Goal: Task Accomplishment & Management: Use online tool/utility

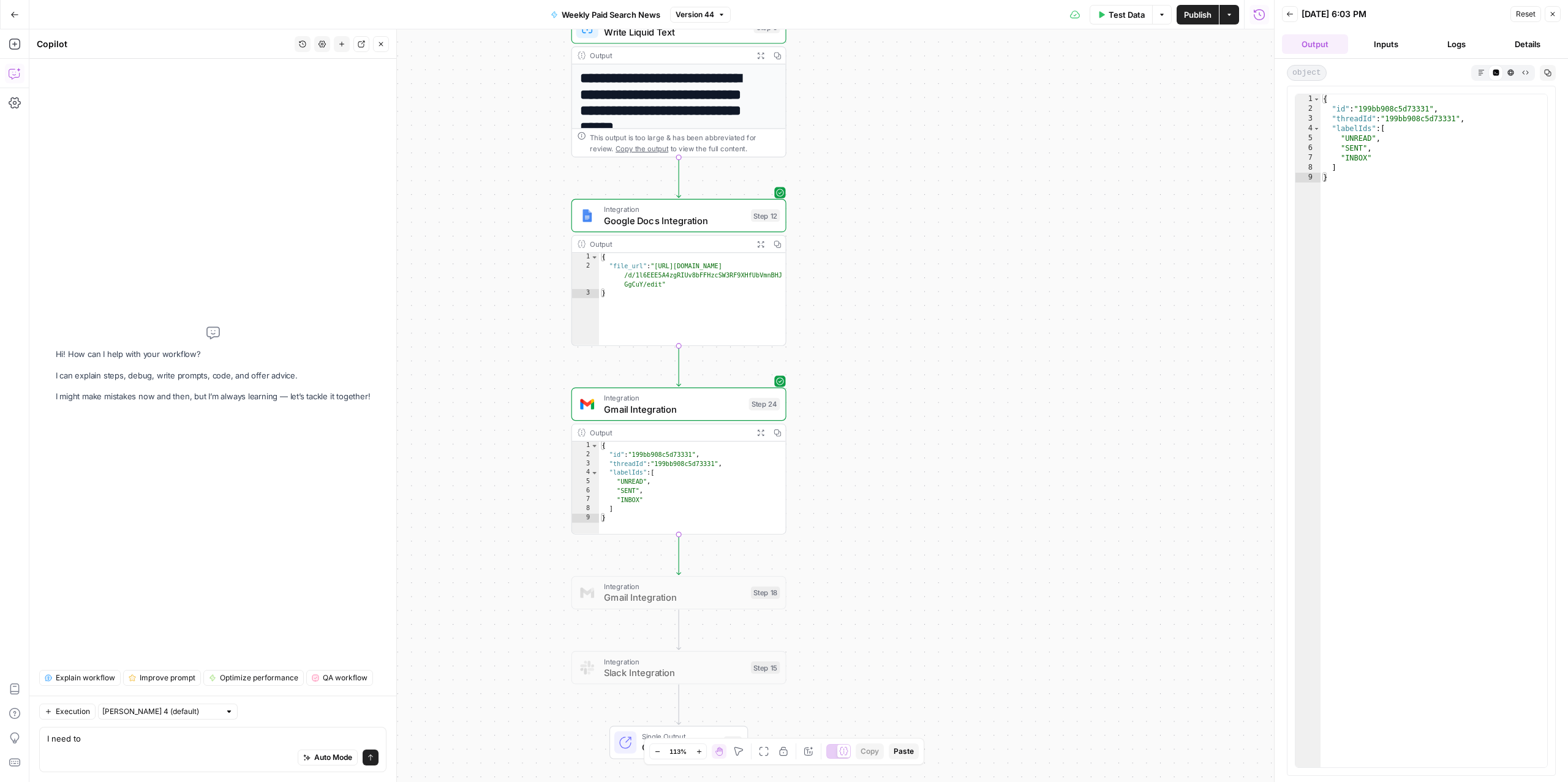
drag, startPoint x: 960, startPoint y: 351, endPoint x: 1185, endPoint y: 398, distance: 229.9
click at [1185, 398] on div "Workflow Input Settings Inputs Search Knowledge Base Check Previous Updates Ste…" at bounding box center [652, 406] width 1244 height 753
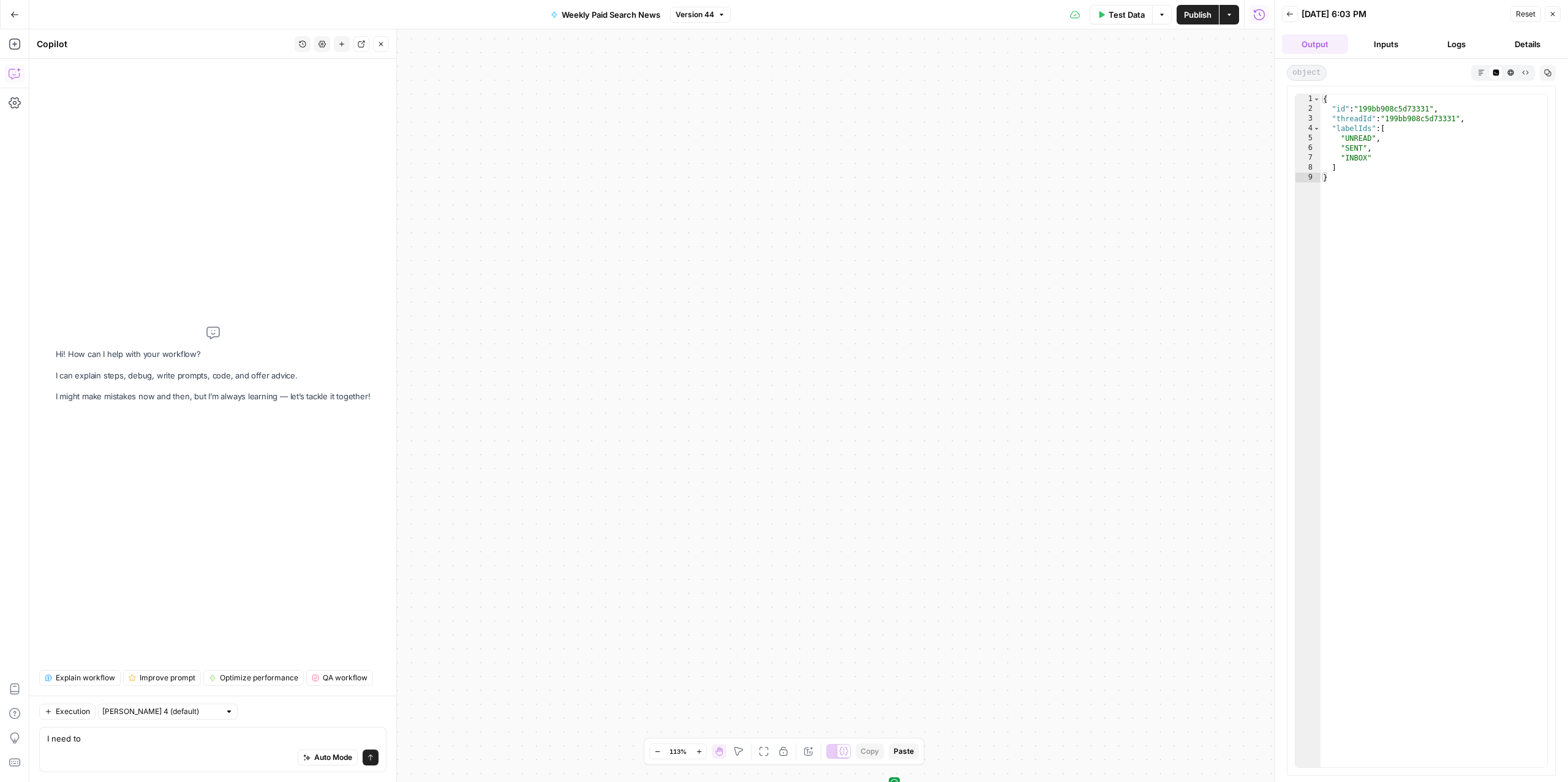
drag, startPoint x: 10, startPoint y: 10, endPoint x: 458, endPoint y: 117, distance: 460.6
click at [459, 117] on div "Go Back Weekly Paid Search News Version 44 Test Data Options Publish Actions Ru…" at bounding box center [637, 391] width 1274 height 782
click at [14, 13] on icon "button" at bounding box center [14, 14] width 9 height 9
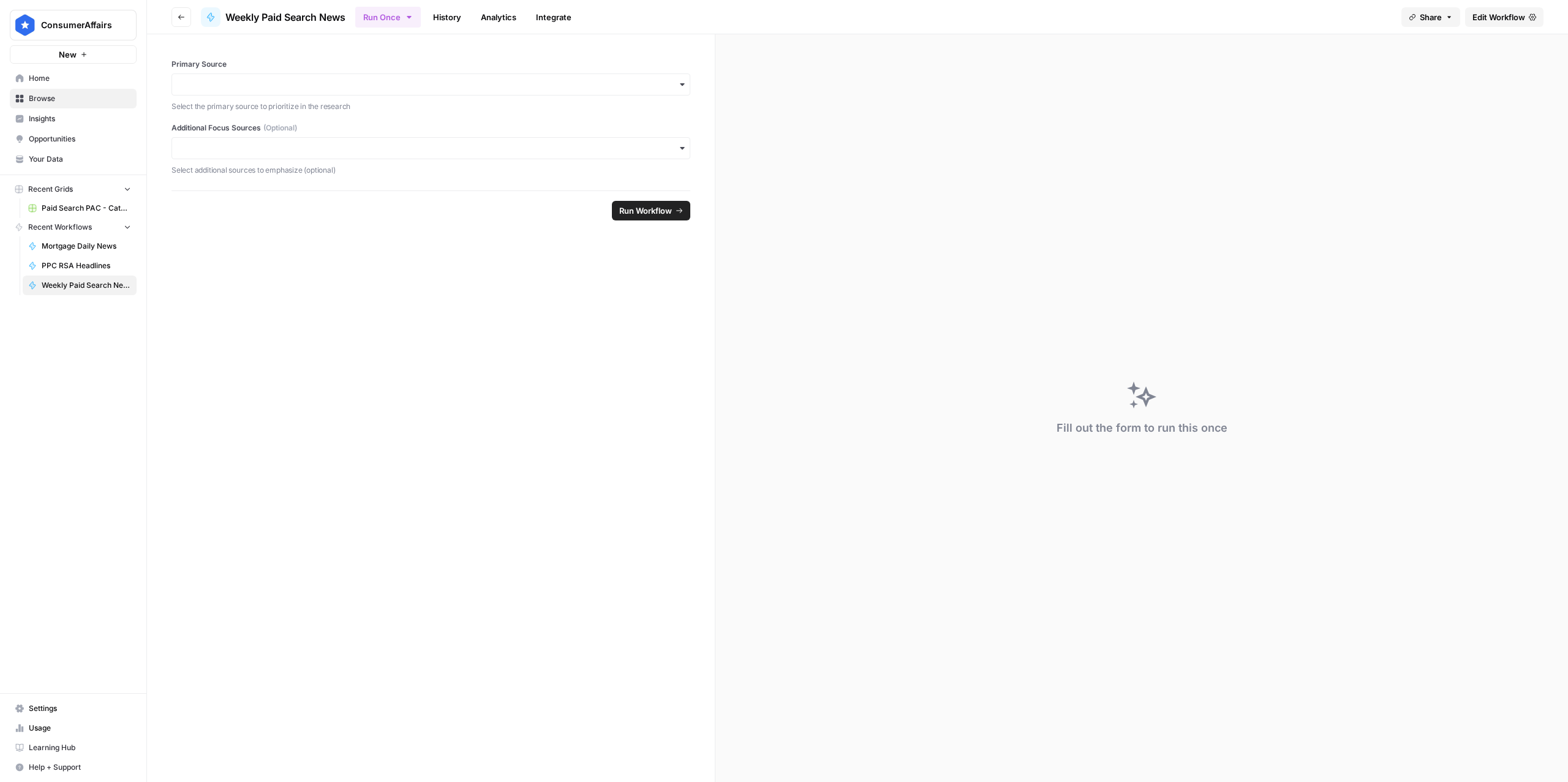
drag, startPoint x: 474, startPoint y: 351, endPoint x: 412, endPoint y: 364, distance: 63.3
click at [421, 369] on form "Primary Source Select the primary source to prioritize in the research Addition…" at bounding box center [431, 409] width 568 height 748
click at [1494, 11] on span "Edit Workflow" at bounding box center [1498, 17] width 52 height 13
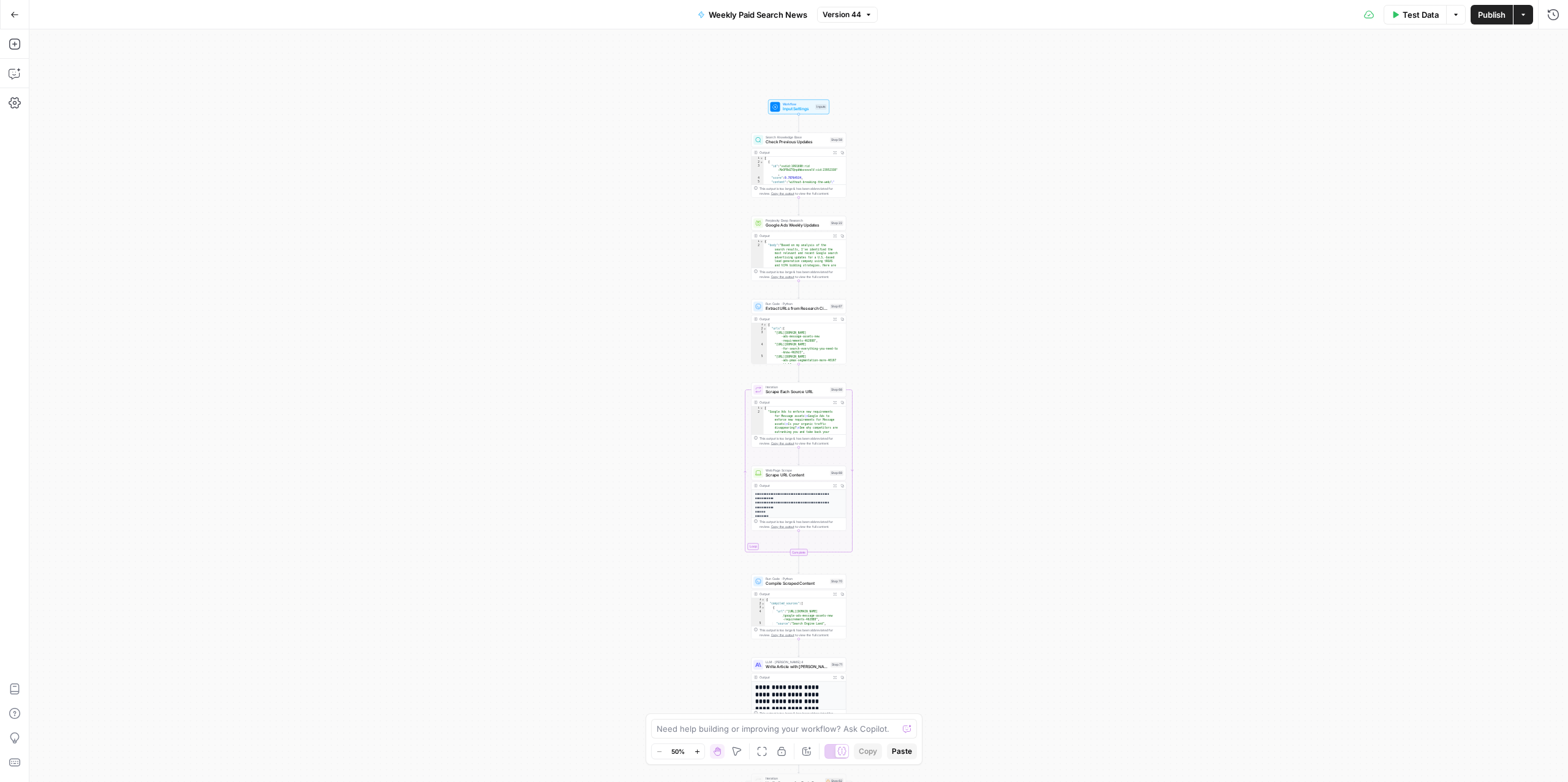
click at [10, 16] on icon "button" at bounding box center [14, 14] width 9 height 9
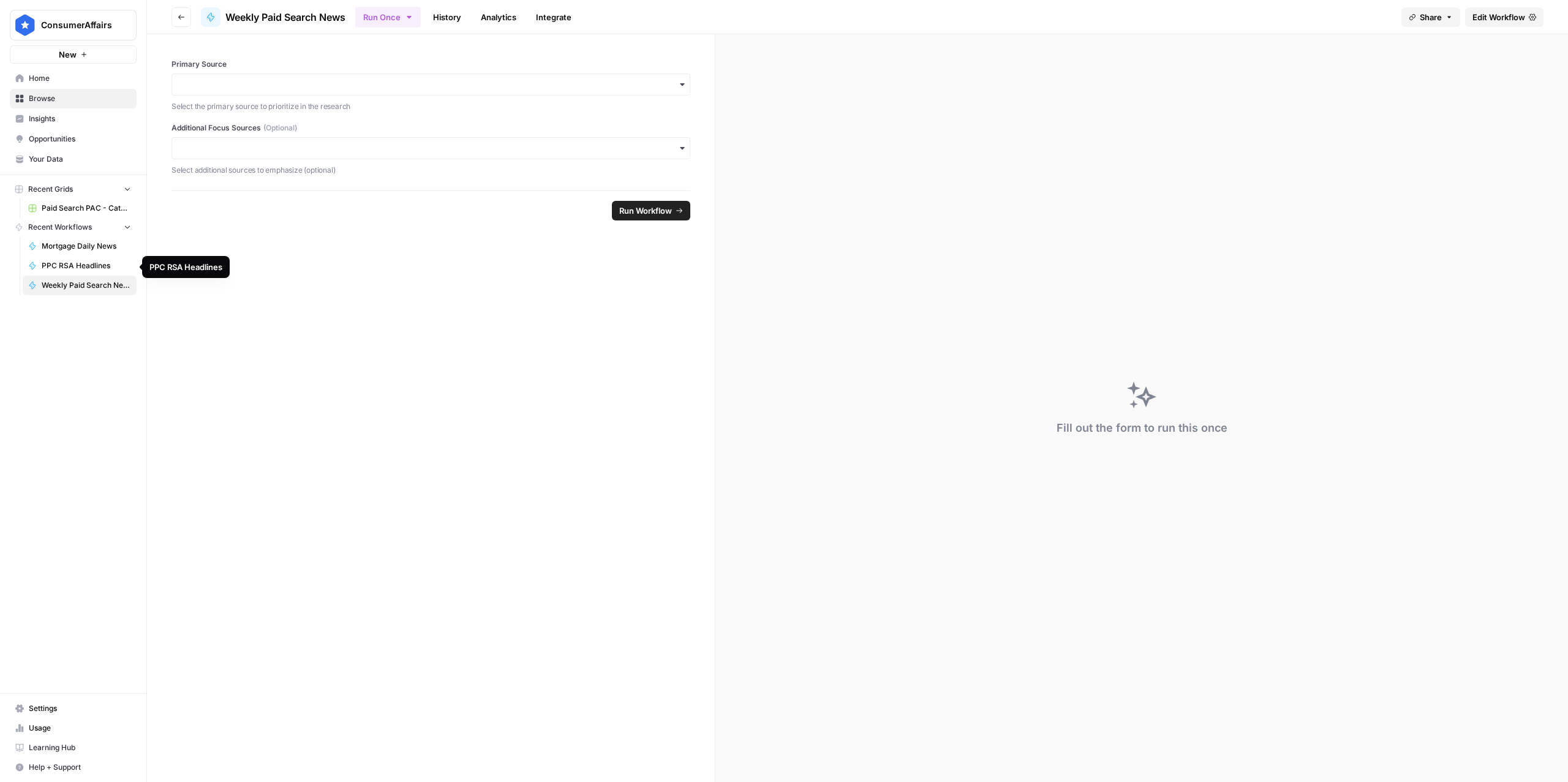
click at [102, 264] on span "PPC RSA Headlines" at bounding box center [86, 266] width 89 height 11
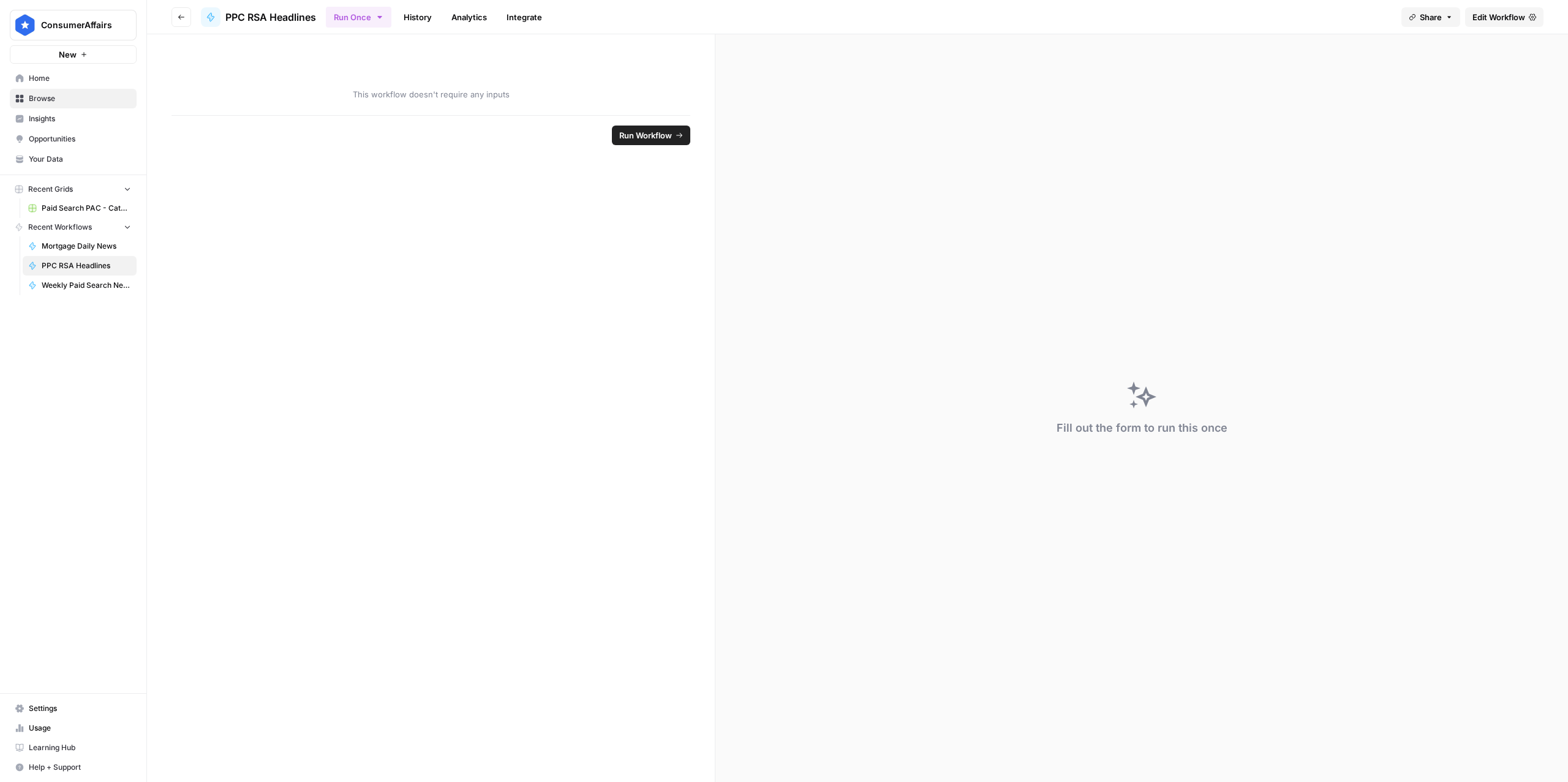
click at [1501, 21] on span "Edit Workflow" at bounding box center [1498, 17] width 52 height 13
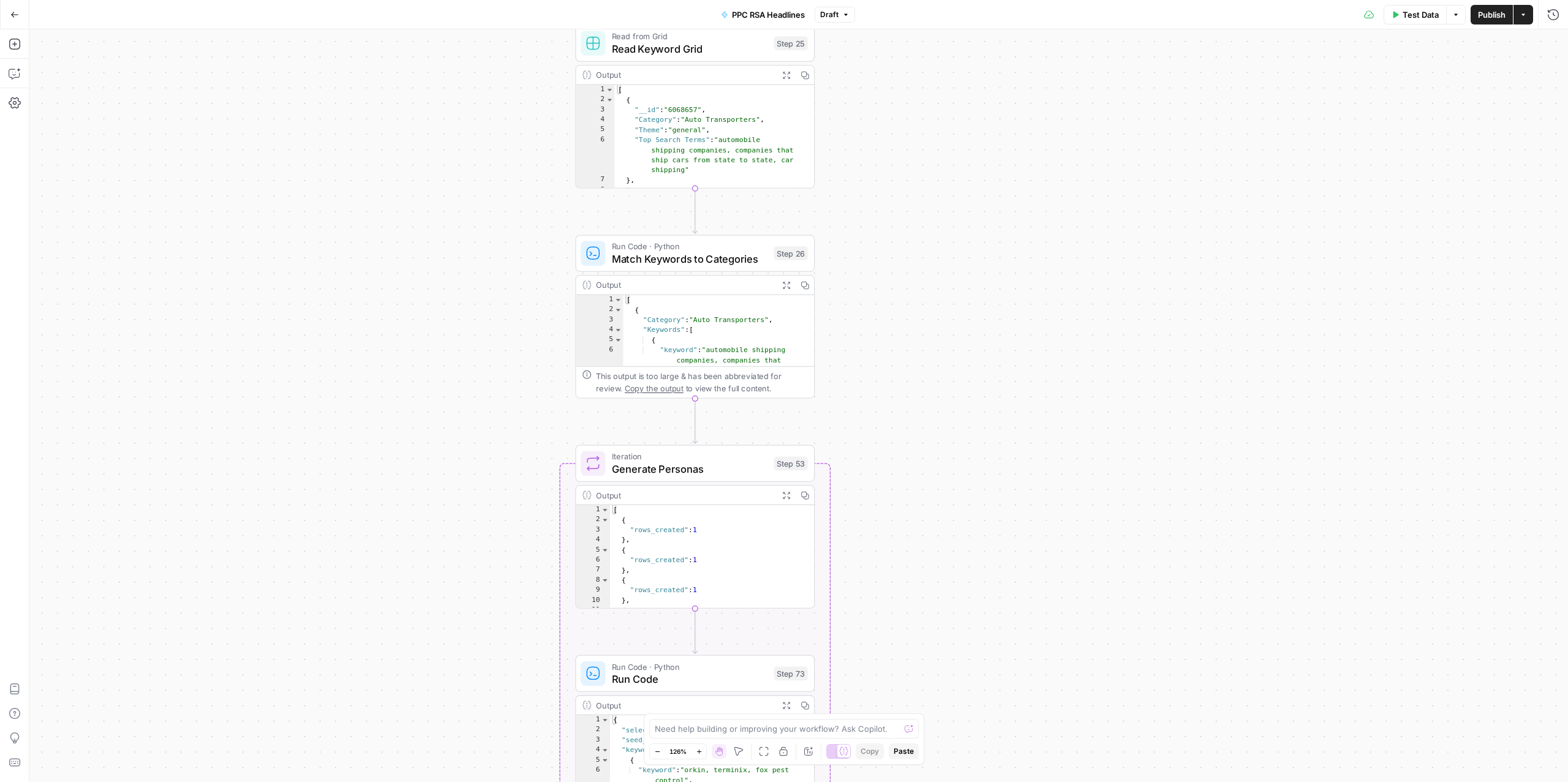
click at [11, 18] on icon "button" at bounding box center [14, 14] width 9 height 9
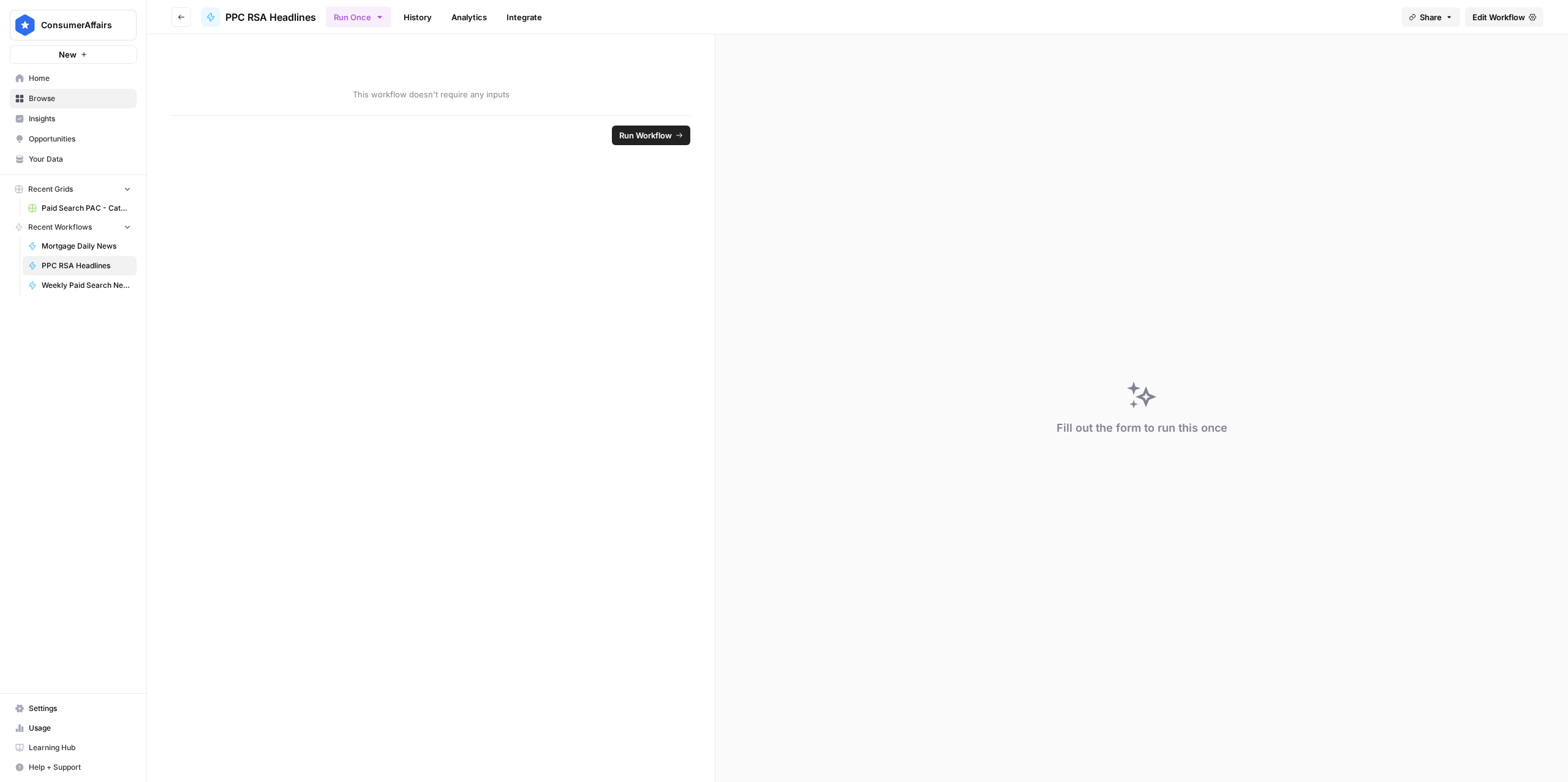
click at [48, 81] on span "Home" at bounding box center [80, 78] width 102 height 11
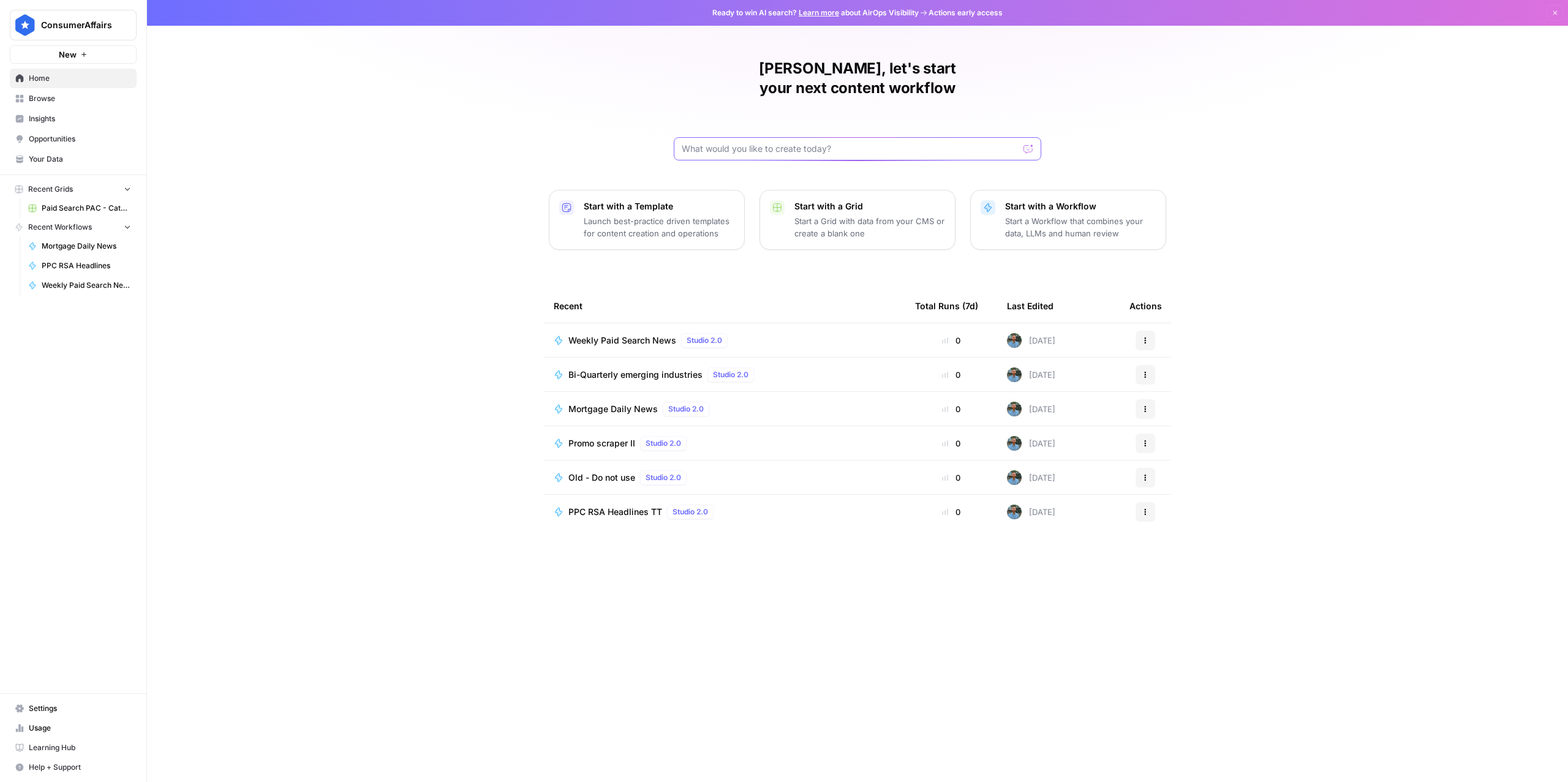
click at [768, 142] on input "text" at bounding box center [850, 149] width 336 height 13
type input "TT"
click at [562, 507] on icon at bounding box center [558, 512] width 10 height 10
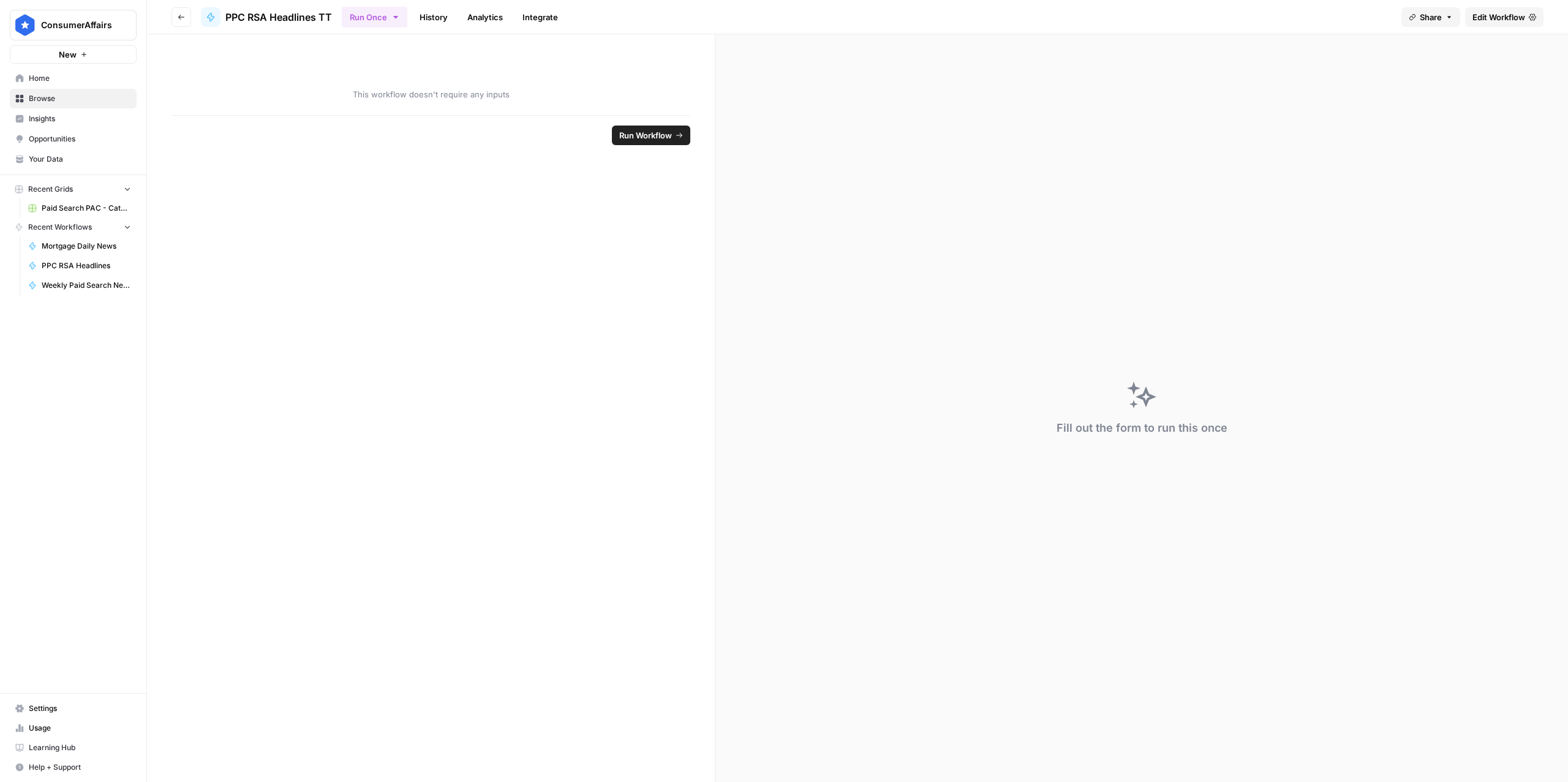
click at [1494, 20] on span "Edit Workflow" at bounding box center [1498, 17] width 52 height 13
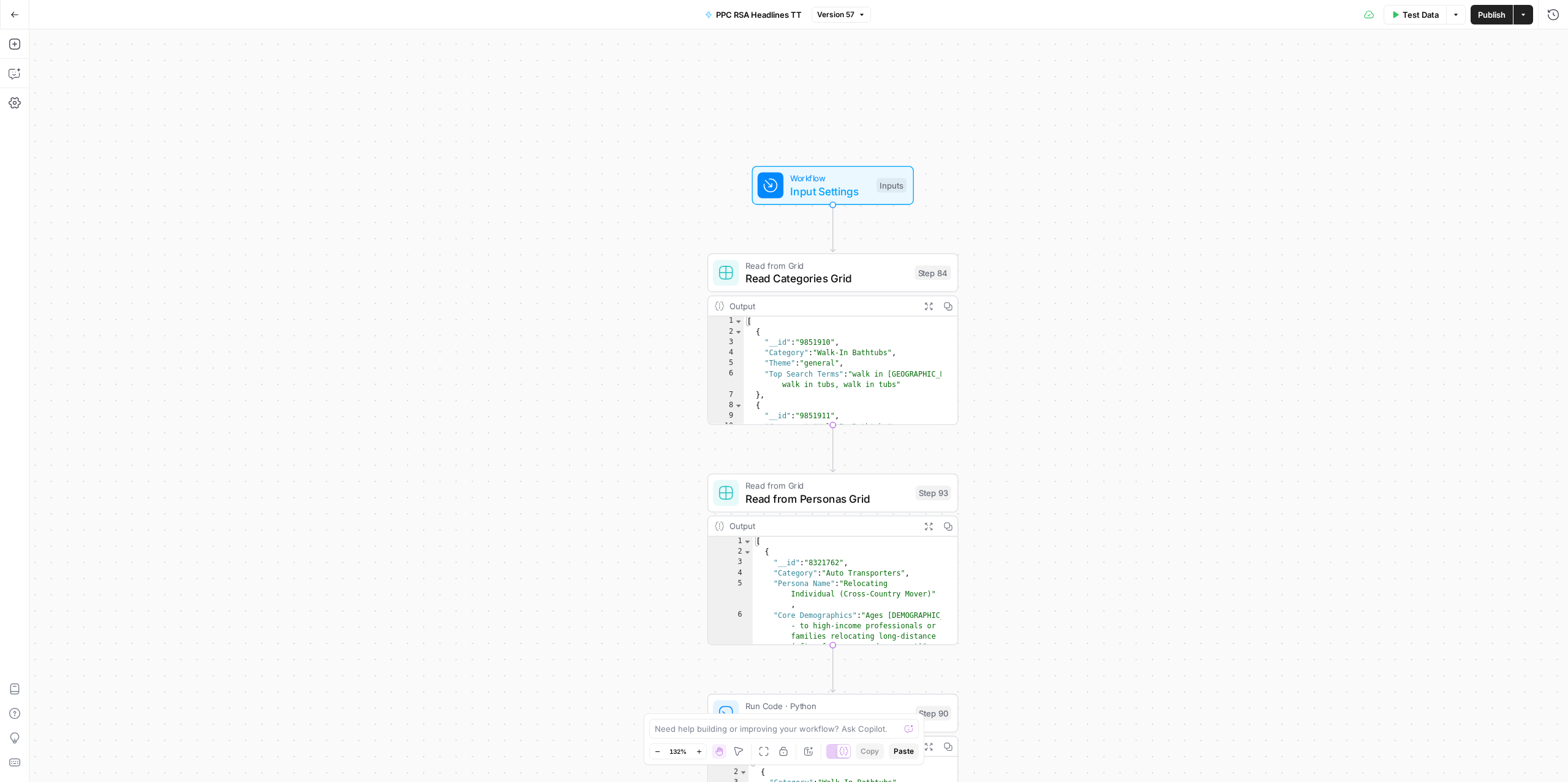
drag, startPoint x: 844, startPoint y: 396, endPoint x: 1074, endPoint y: 509, distance: 256.3
click at [1090, 520] on div "Workflow Input Settings Inputs Read from Grid Read Categories Grid Step 84 Outp…" at bounding box center [799, 406] width 1538 height 753
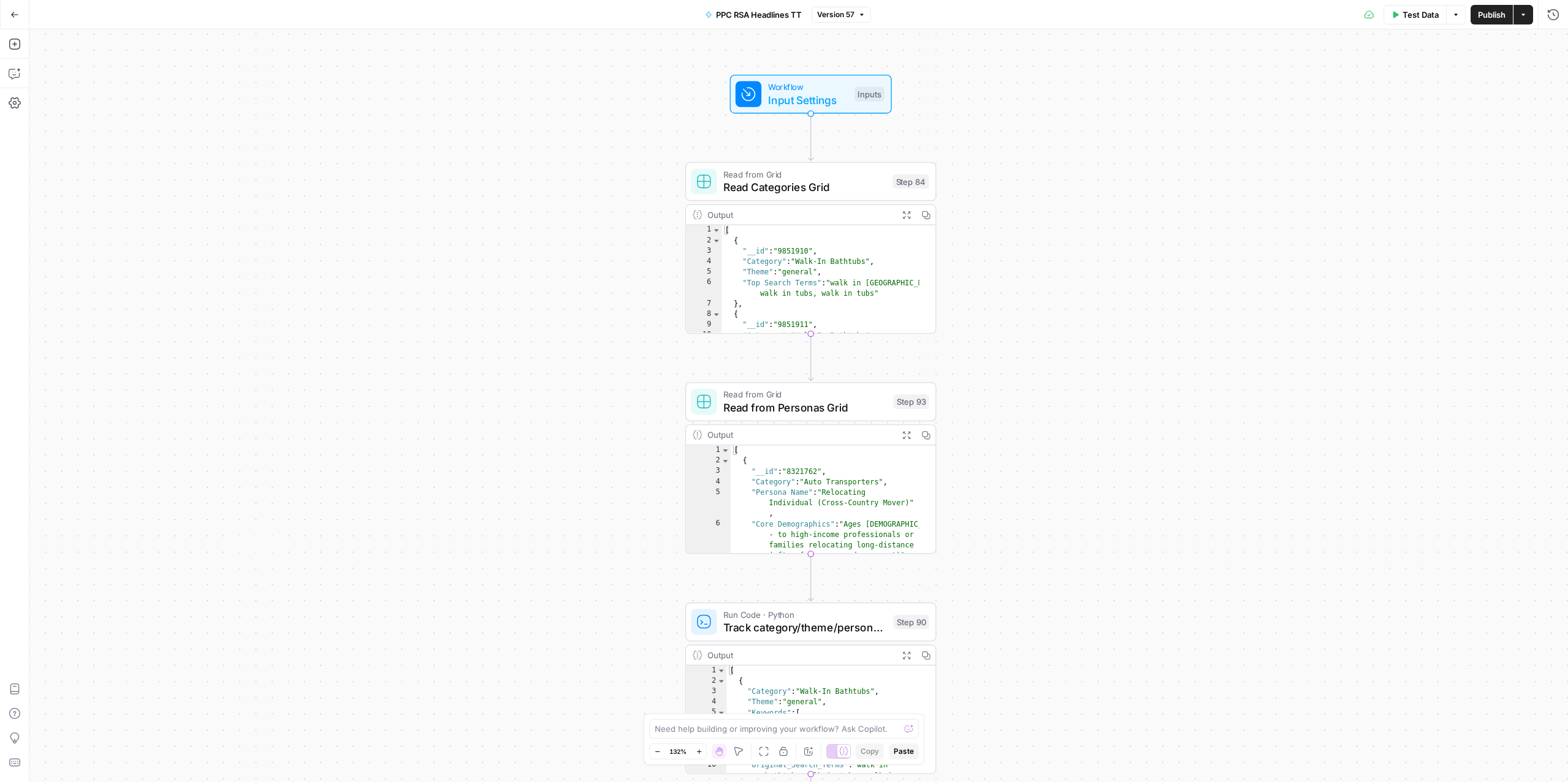
drag, startPoint x: 1190, startPoint y: 441, endPoint x: 1167, endPoint y: 348, distance: 95.8
click at [1167, 348] on div "Workflow Input Settings Inputs Read from Grid Read Categories Grid Step 84 Outp…" at bounding box center [799, 406] width 1538 height 753
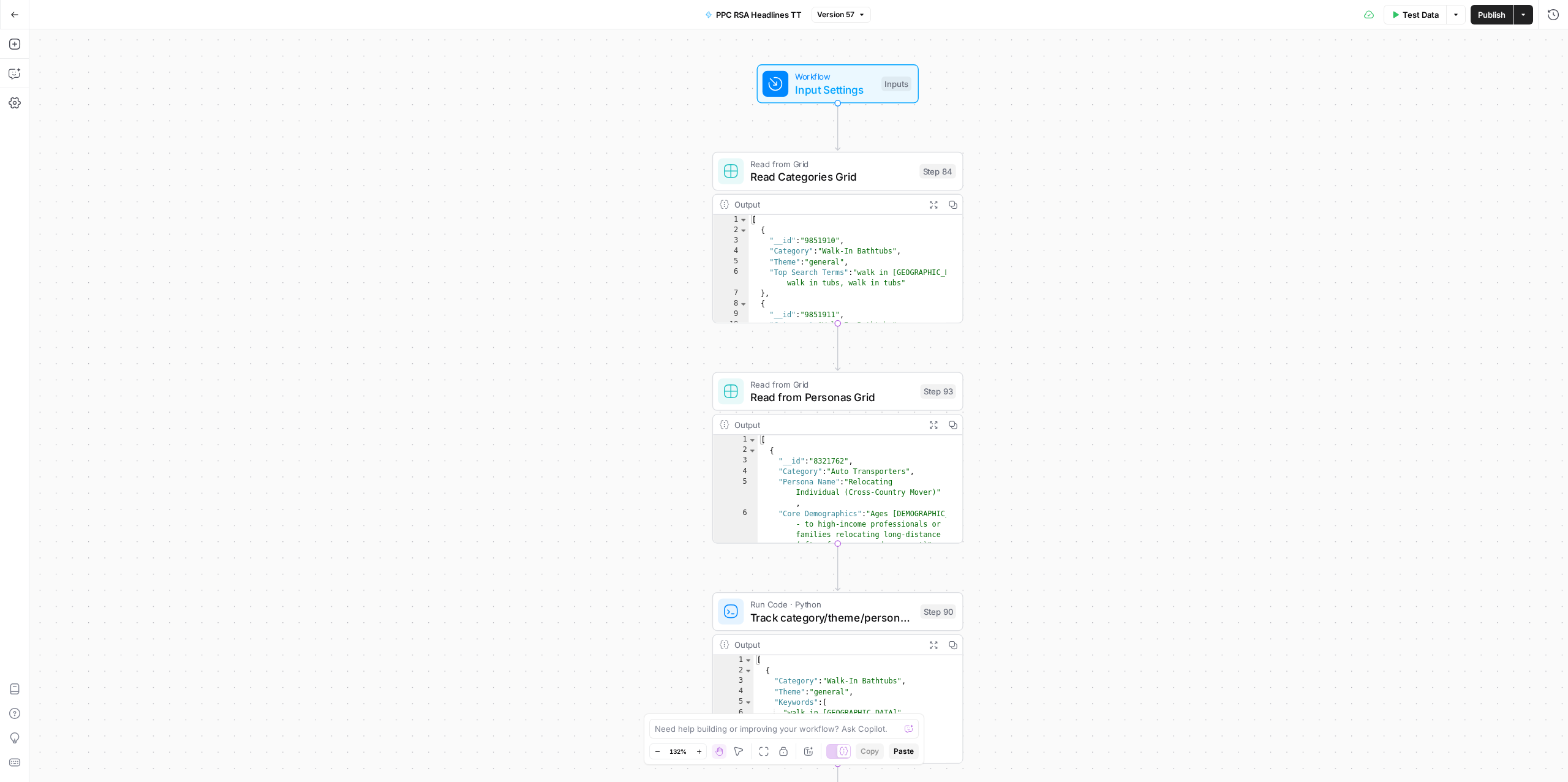
drag, startPoint x: 509, startPoint y: 524, endPoint x: 537, endPoint y: 470, distance: 60.8
click at [537, 470] on div "Workflow Input Settings Inputs Read from Grid Read Categories Grid Step 84 Outp…" at bounding box center [799, 406] width 1538 height 753
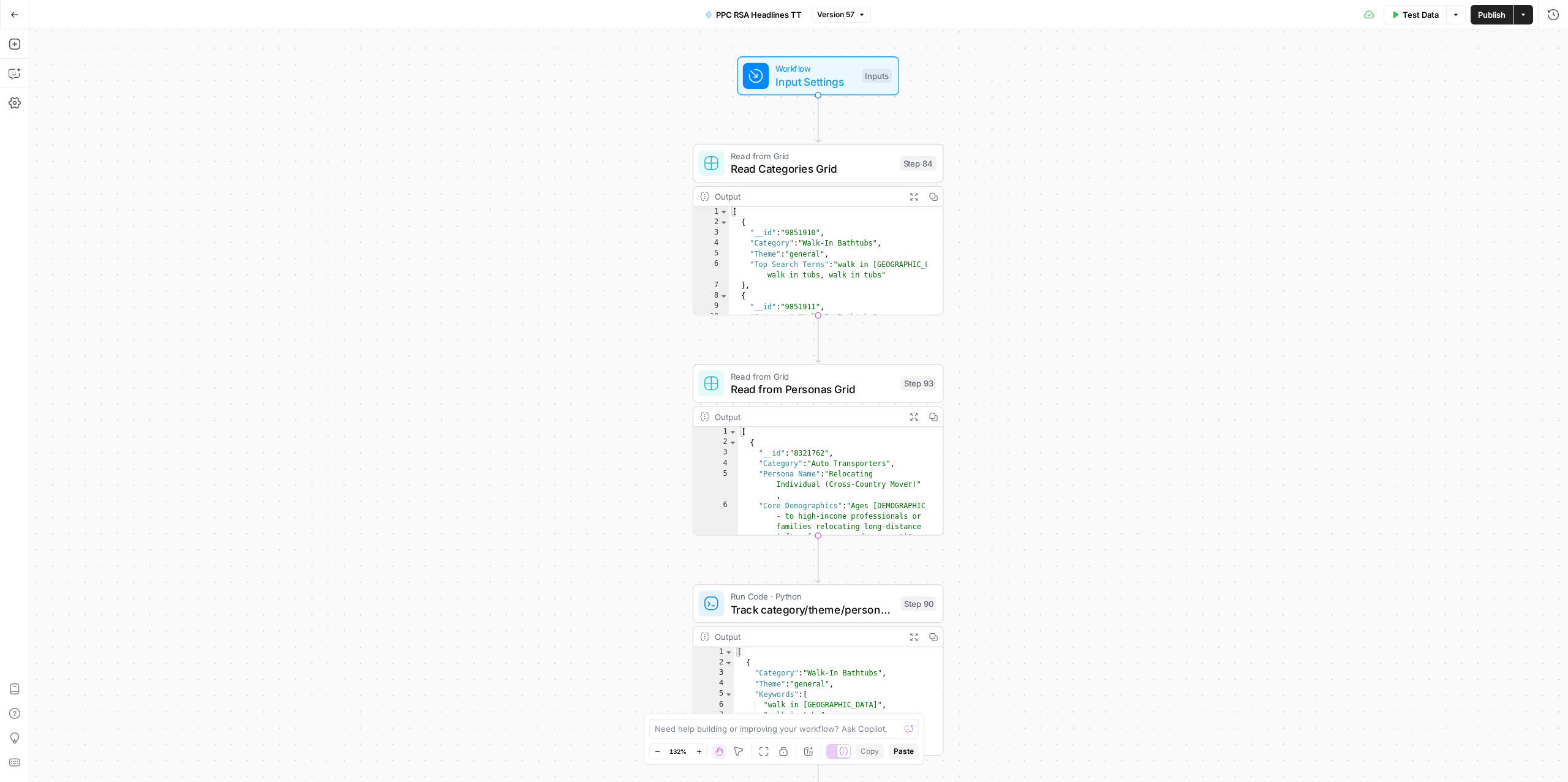
drag, startPoint x: 537, startPoint y: 470, endPoint x: 517, endPoint y: 462, distance: 21.5
click at [517, 462] on div "Workflow Input Settings Inputs Read from Grid Read Categories Grid Step 84 Outp…" at bounding box center [799, 406] width 1538 height 753
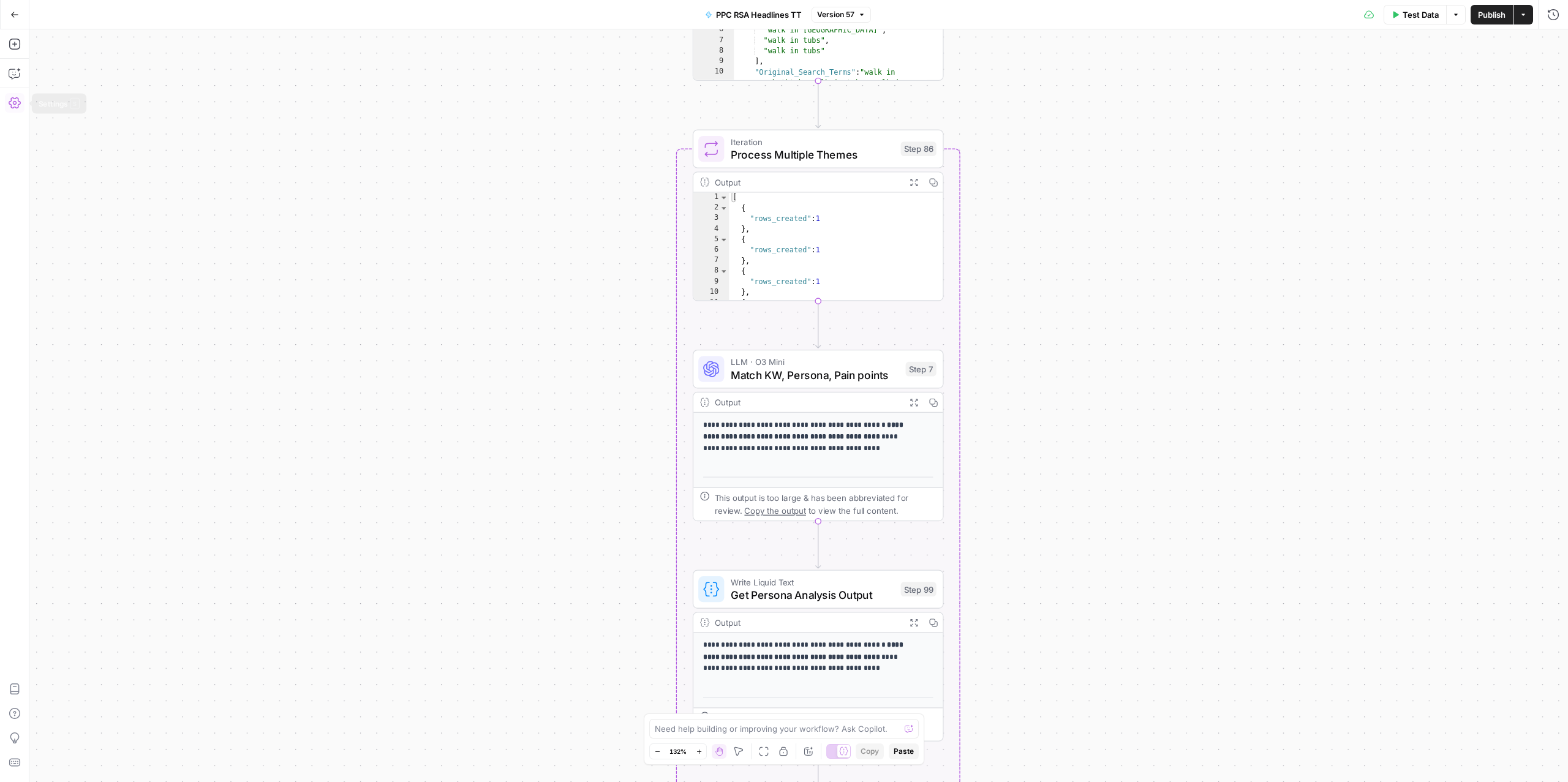
click at [10, 107] on icon "button" at bounding box center [15, 103] width 13 height 13
click at [13, 766] on icon "button" at bounding box center [14, 762] width 11 height 8
click at [17, 18] on button "Go Back" at bounding box center [15, 15] width 22 height 22
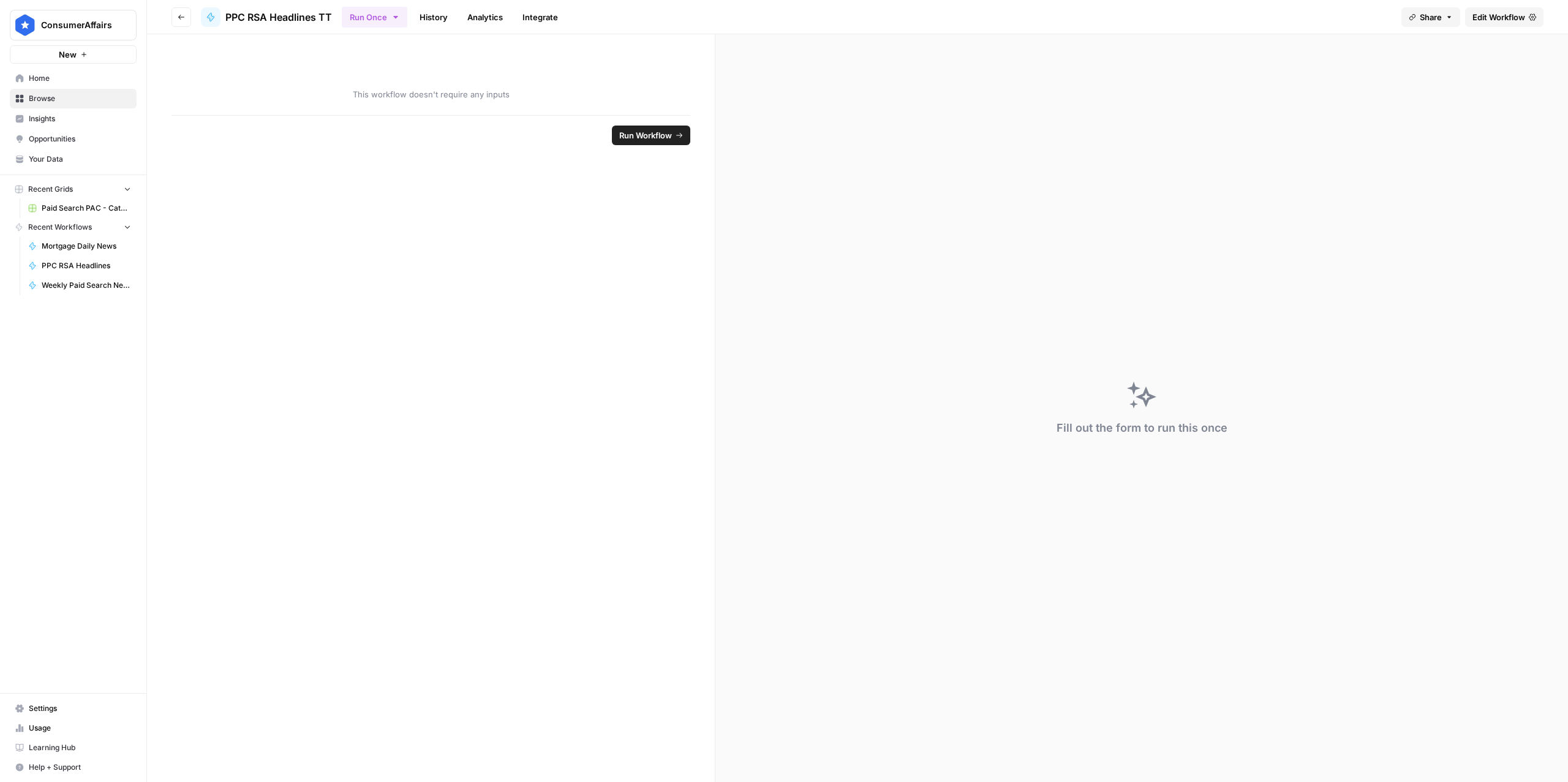
click at [1501, 22] on span "Edit Workflow" at bounding box center [1498, 17] width 52 height 13
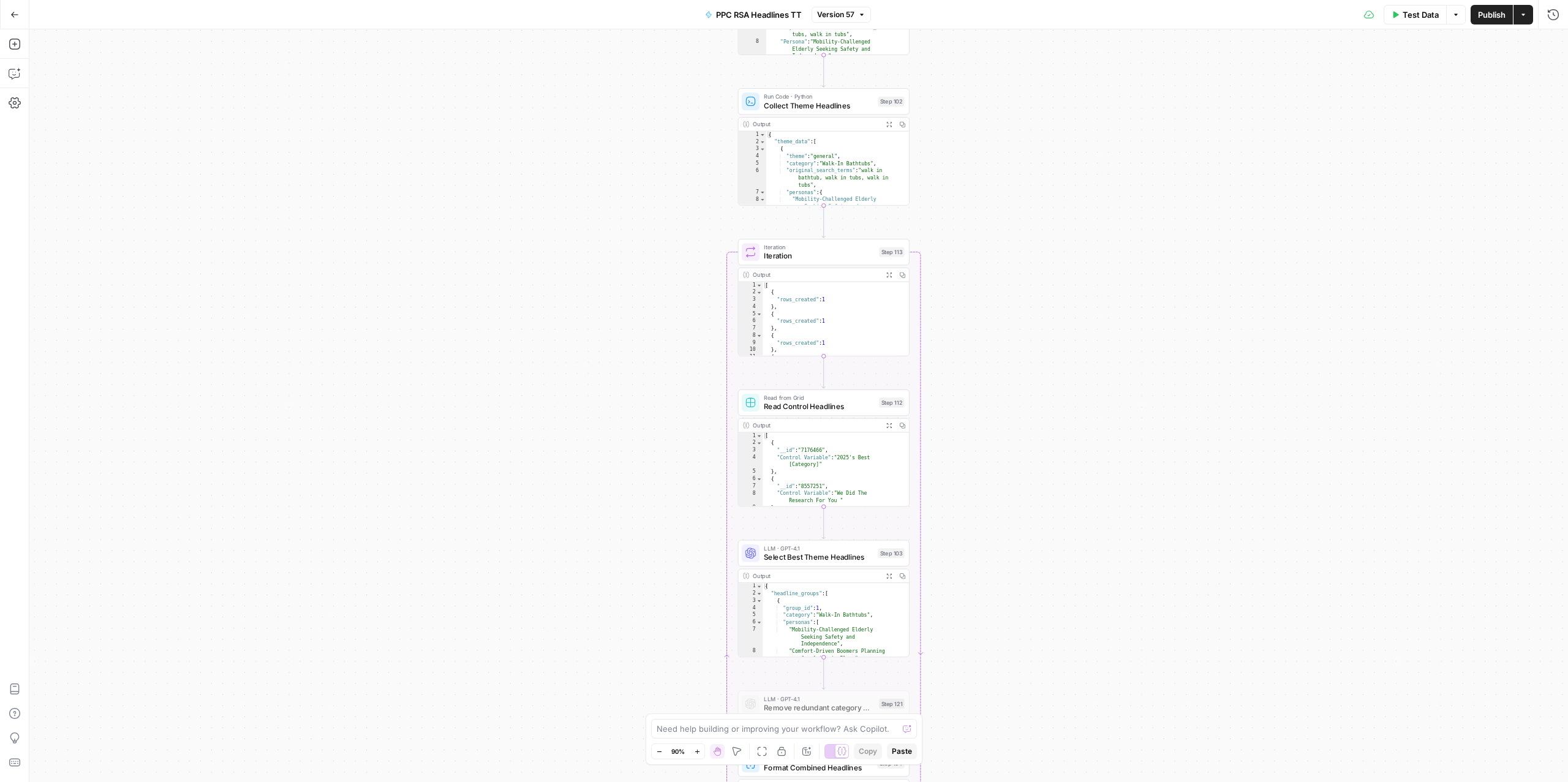
drag, startPoint x: 894, startPoint y: 335, endPoint x: 528, endPoint y: 496, distance: 399.8
click at [528, 496] on div "Workflow Input Settings Inputs Read from Grid Read Categories Grid Step 84 Outp…" at bounding box center [799, 406] width 1538 height 753
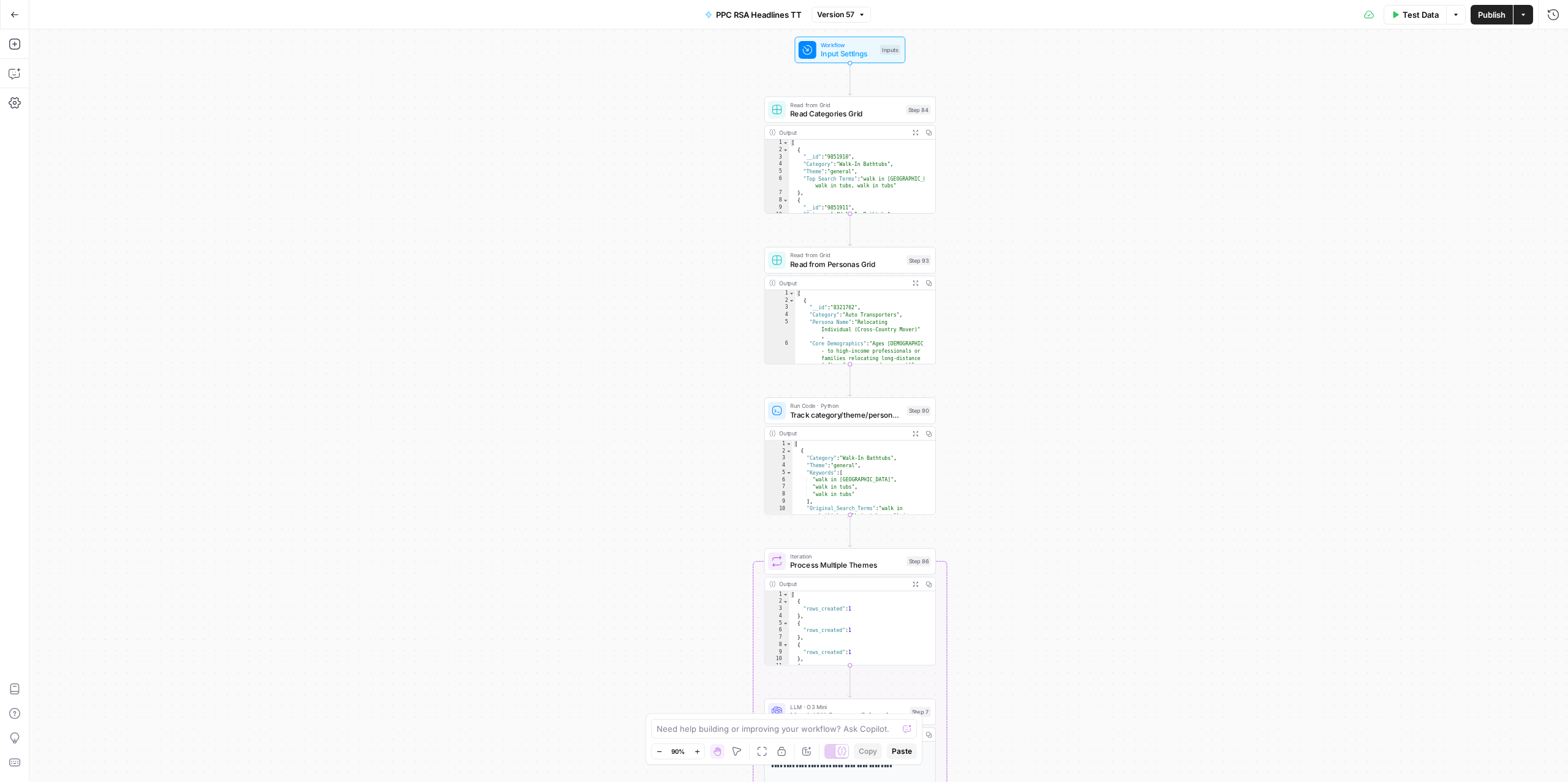
drag, startPoint x: 274, startPoint y: 257, endPoint x: 348, endPoint y: 213, distance: 86.1
click at [348, 213] on div "Workflow Input Settings Inputs Read from Grid Read Categories Grid Step 84 Outp…" at bounding box center [799, 406] width 1538 height 753
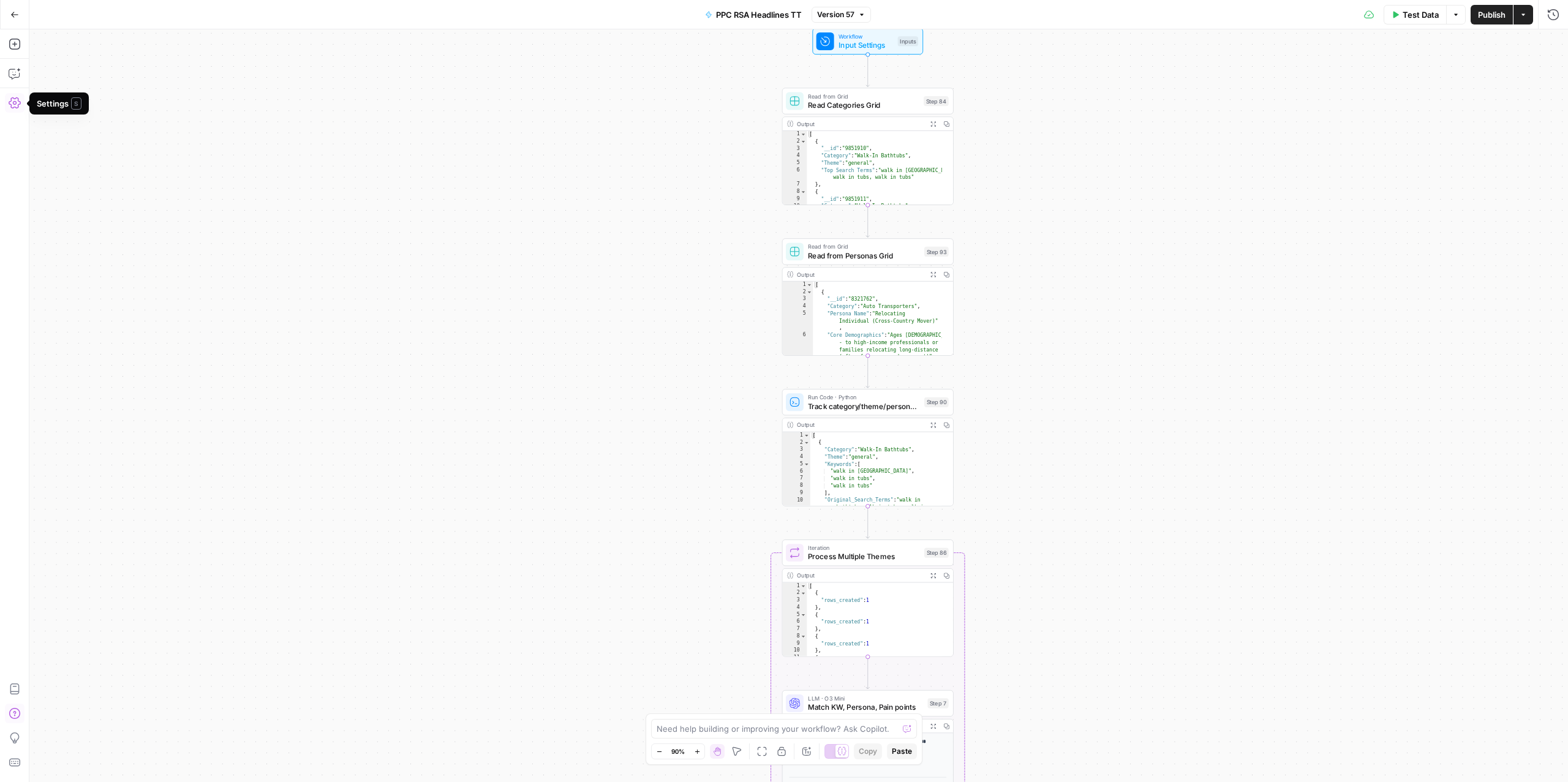
click at [19, 108] on icon "button" at bounding box center [15, 103] width 13 height 13
click at [375, 46] on button "Close" at bounding box center [381, 44] width 16 height 16
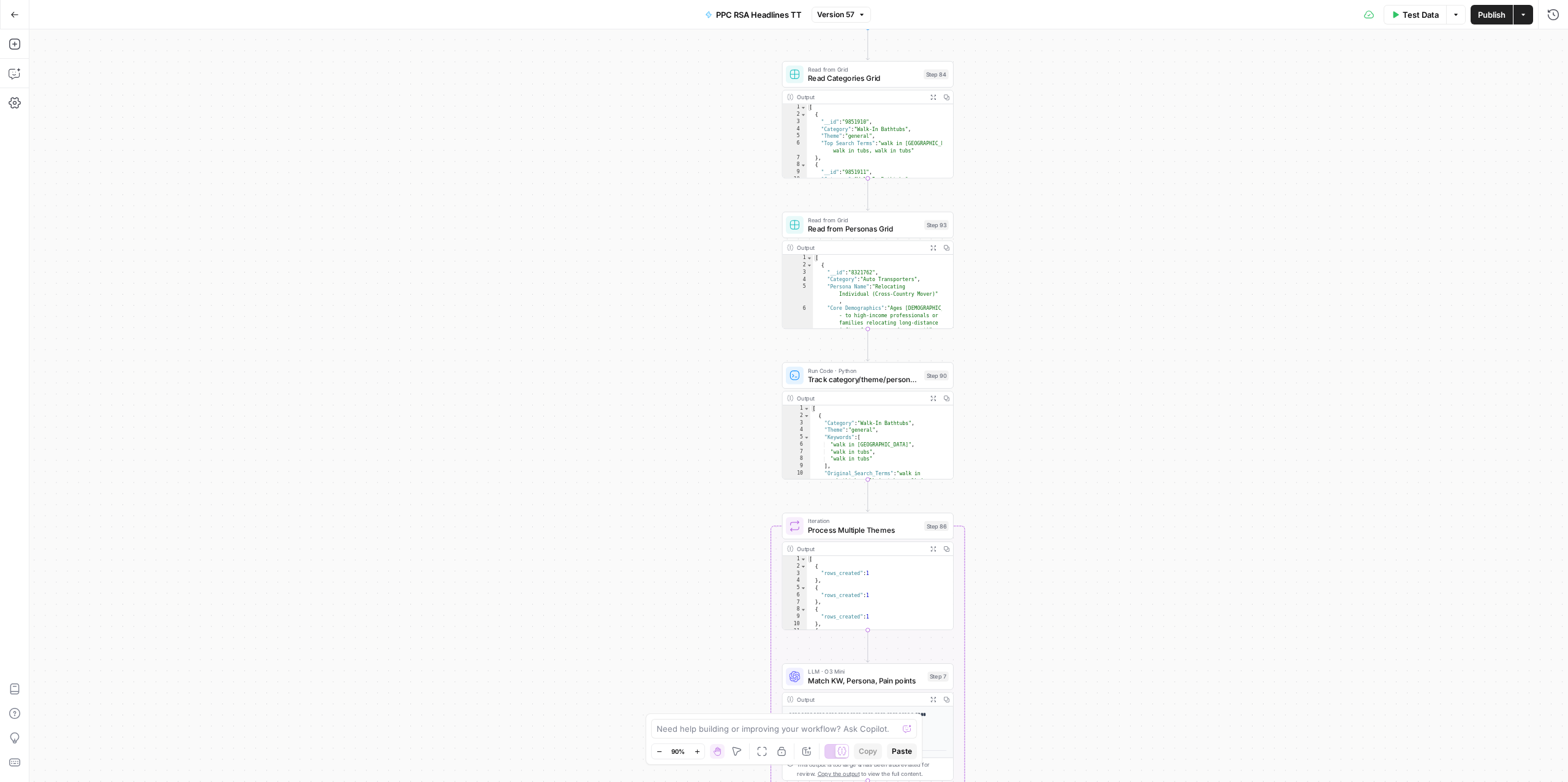
click at [18, 86] on div "Add Steps Copilot Settings AirOps Academy Help Give Feedback Shortcuts" at bounding box center [15, 406] width 30 height 753
click at [18, 102] on icon "button" at bounding box center [15, 103] width 13 height 11
click at [120, 117] on label "Color" at bounding box center [213, 117] width 352 height 13
click at [120, 131] on input "Blue" at bounding box center [212, 137] width 314 height 13
type input "Blue"
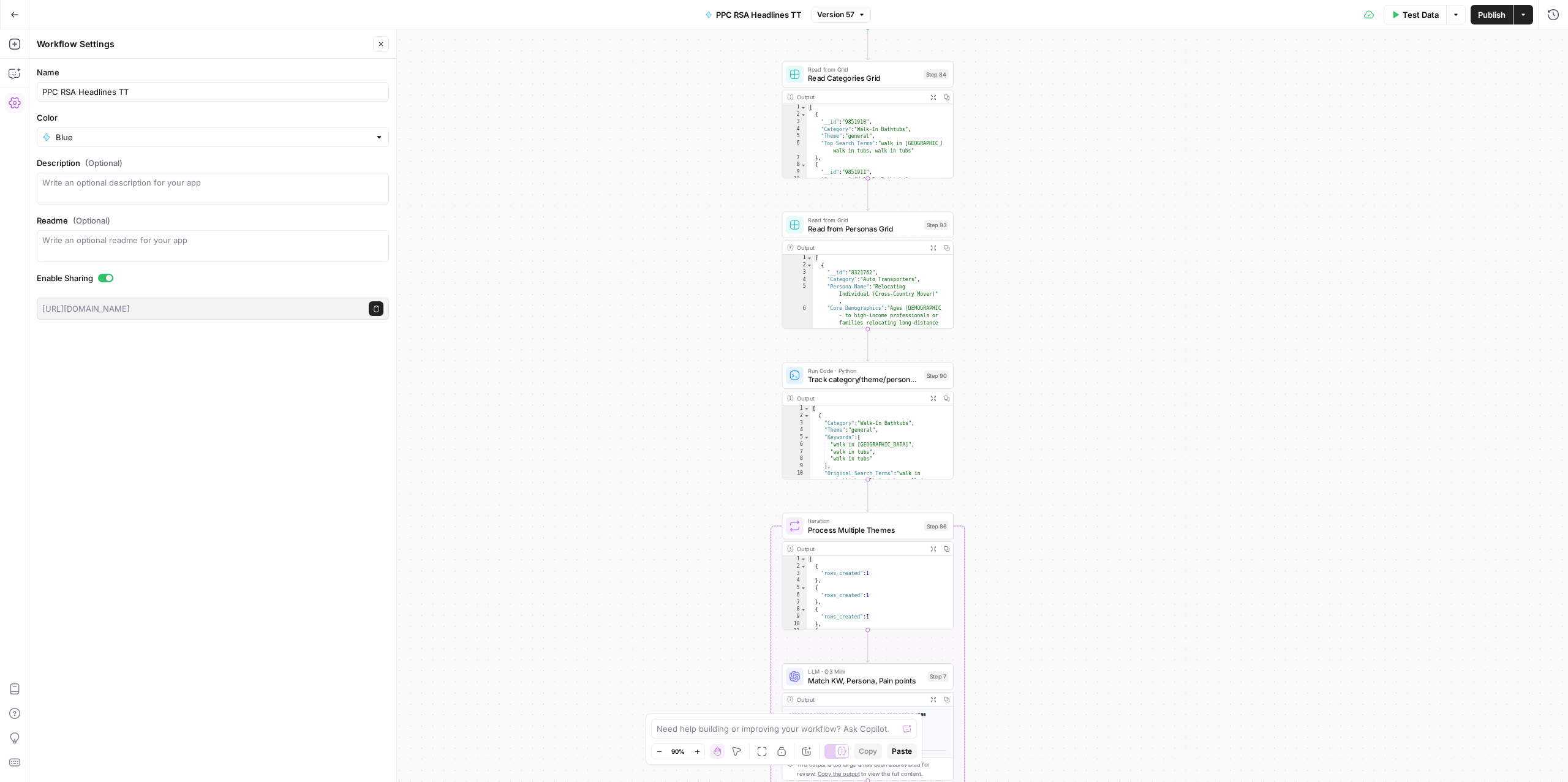
click at [461, 193] on div "Workflow Input Settings Inputs Read from Grid Read Categories Grid Step 84 Outp…" at bounding box center [799, 406] width 1538 height 753
click at [1527, 17] on icon "button" at bounding box center [1523, 14] width 7 height 7
click at [1103, 96] on div "Workflow Input Settings Inputs Read from Grid Read Categories Grid Step 84 Outp…" at bounding box center [799, 406] width 1538 height 753
click at [379, 312] on icon "button" at bounding box center [376, 309] width 7 height 7
click at [373, 308] on icon "button" at bounding box center [376, 309] width 7 height 7
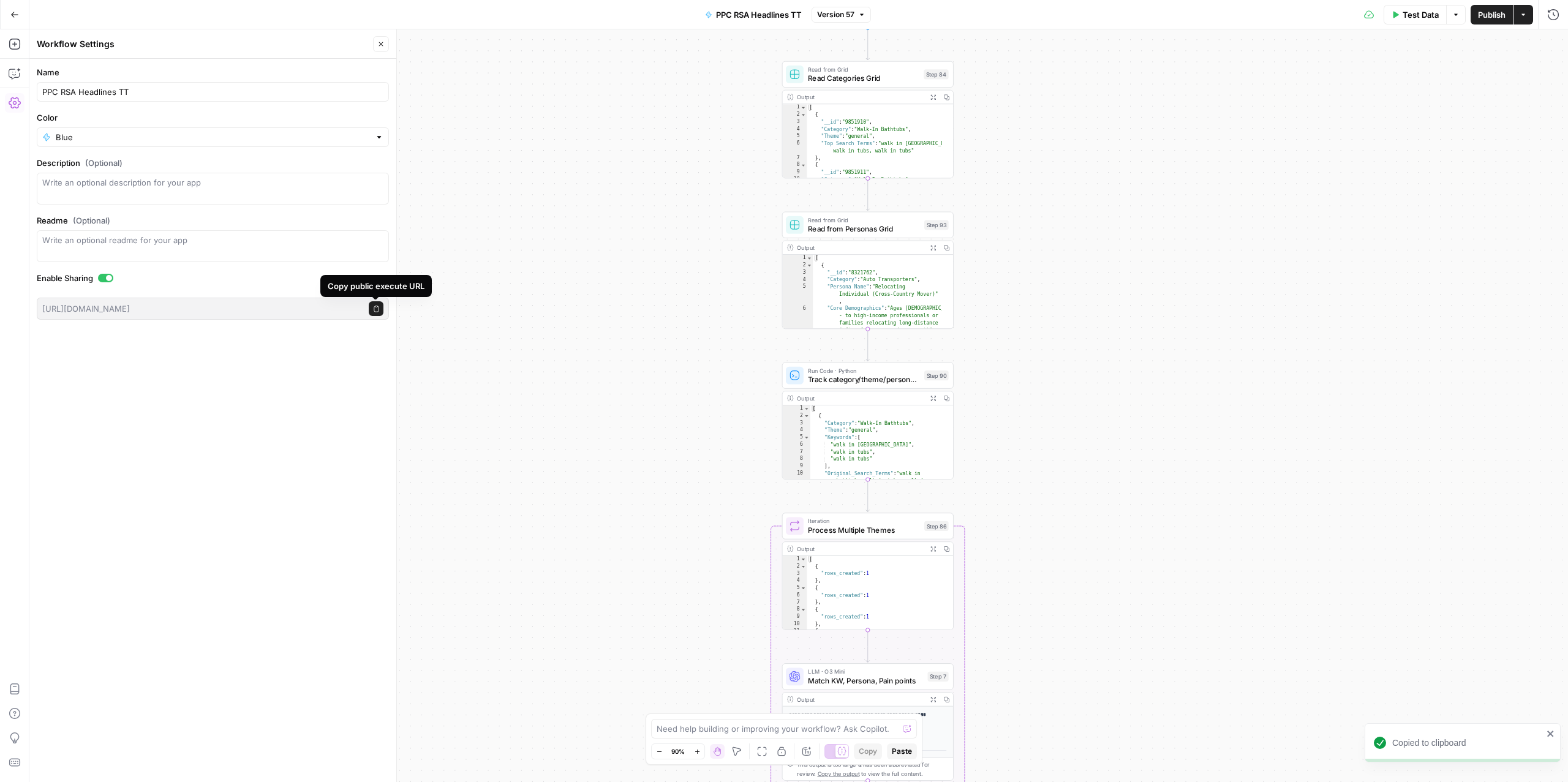
click at [373, 308] on icon "button" at bounding box center [376, 309] width 5 height 6
click at [382, 310] on button "Copy public execute URL" at bounding box center [376, 308] width 15 height 15
click at [7, 18] on button "Go Back" at bounding box center [15, 15] width 22 height 22
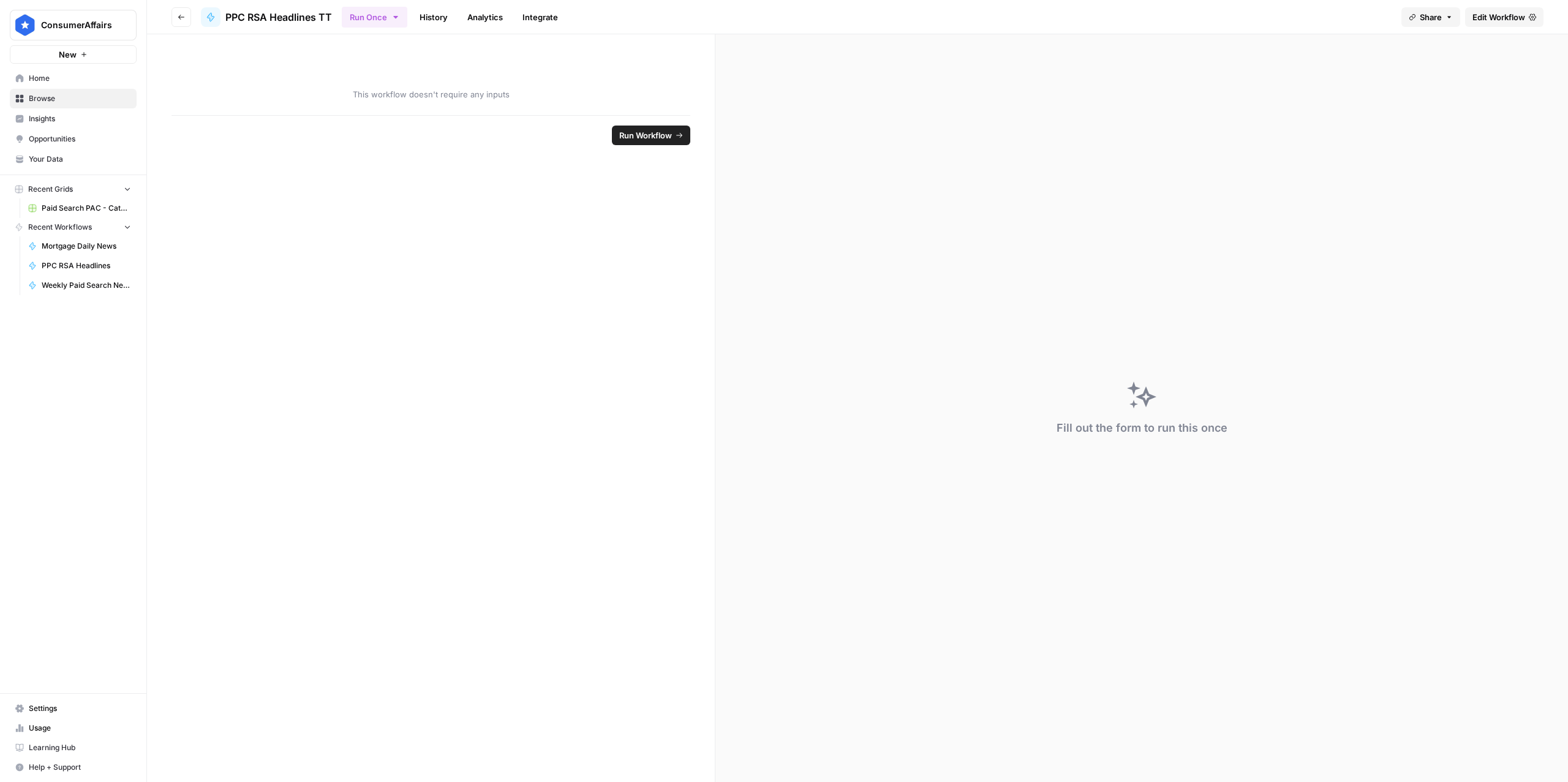
click at [70, 707] on span "Settings" at bounding box center [80, 708] width 102 height 11
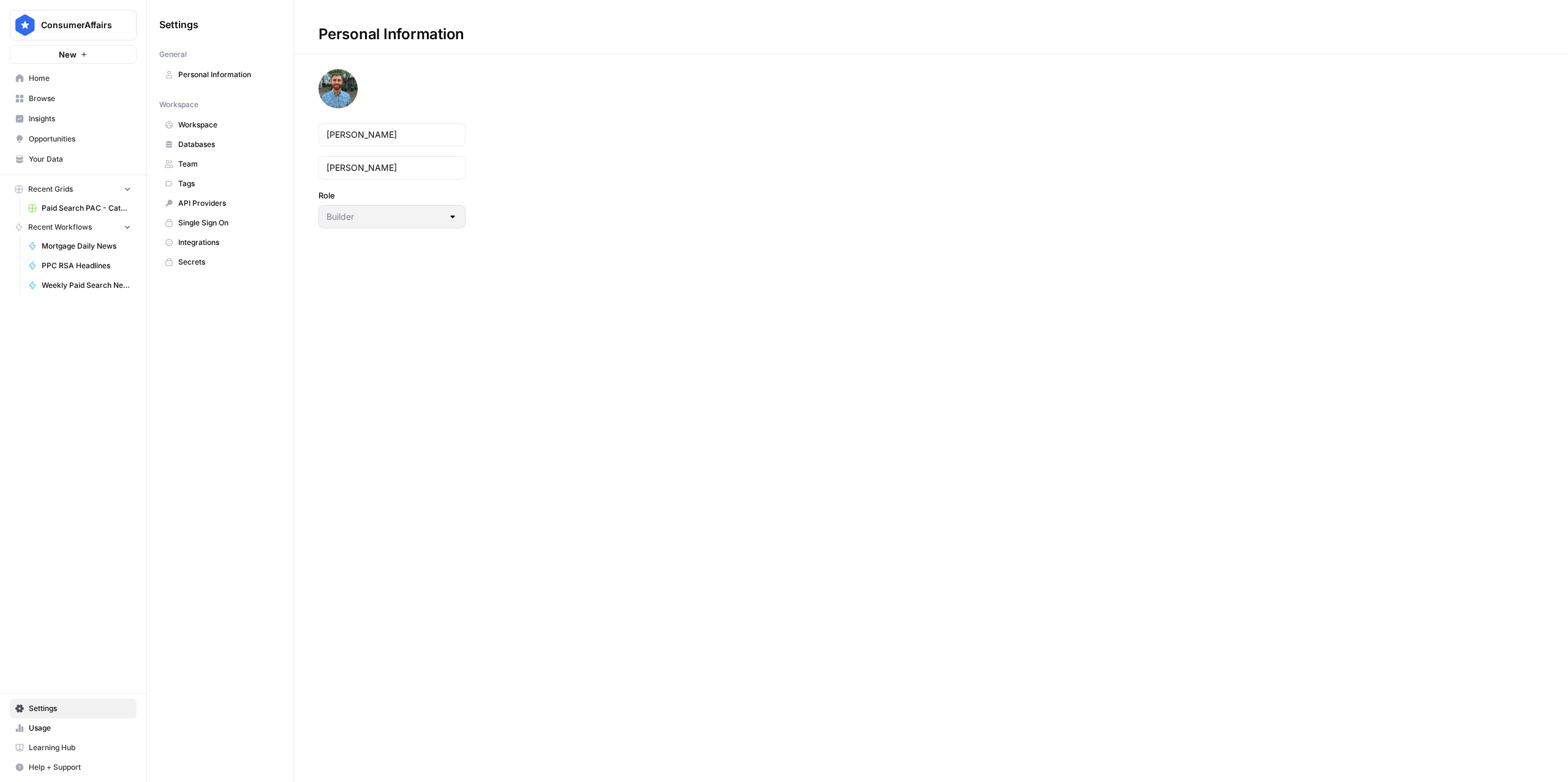
click at [51, 732] on span "Usage" at bounding box center [80, 729] width 102 height 11
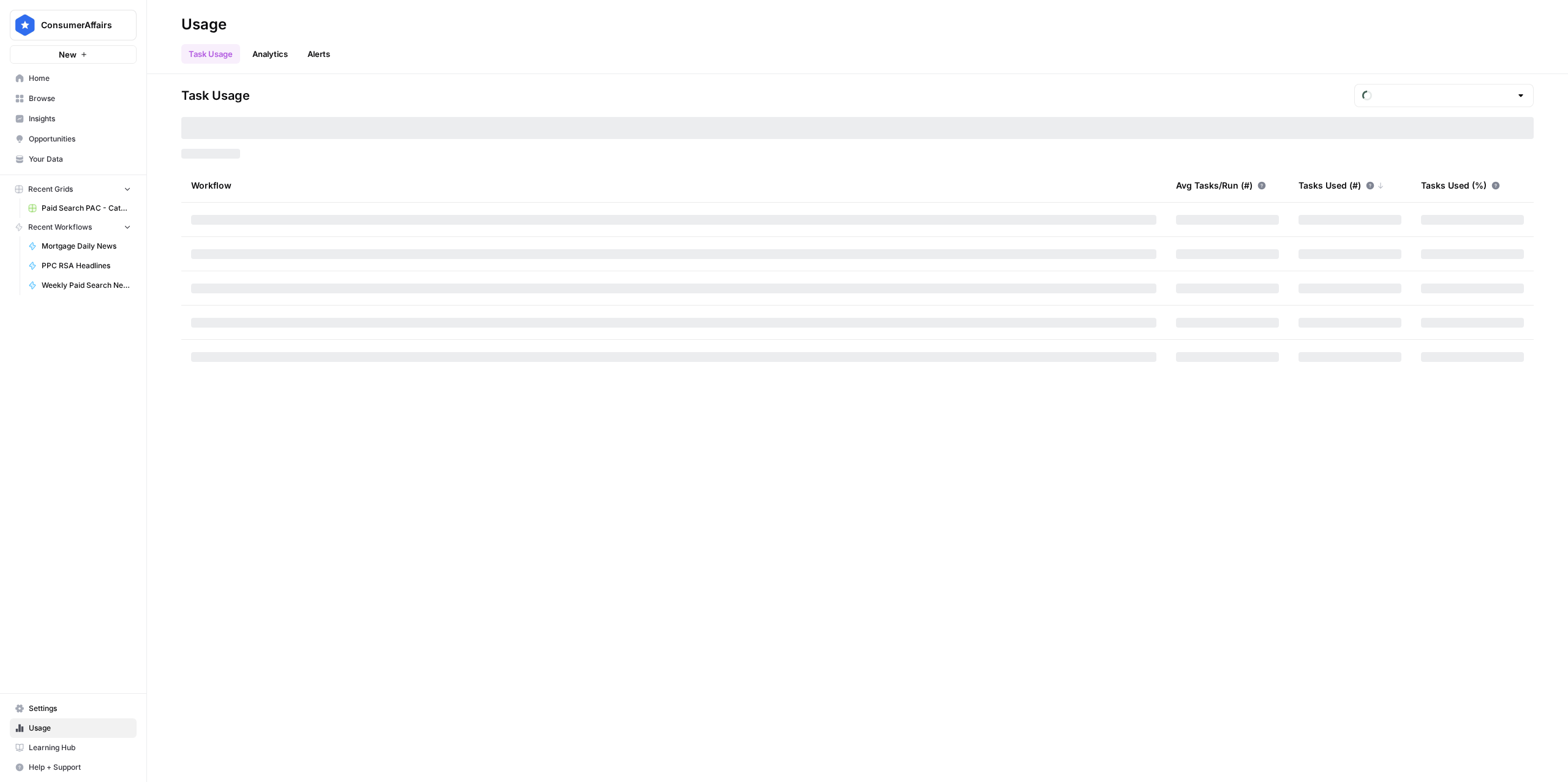
type input "October Tasks"
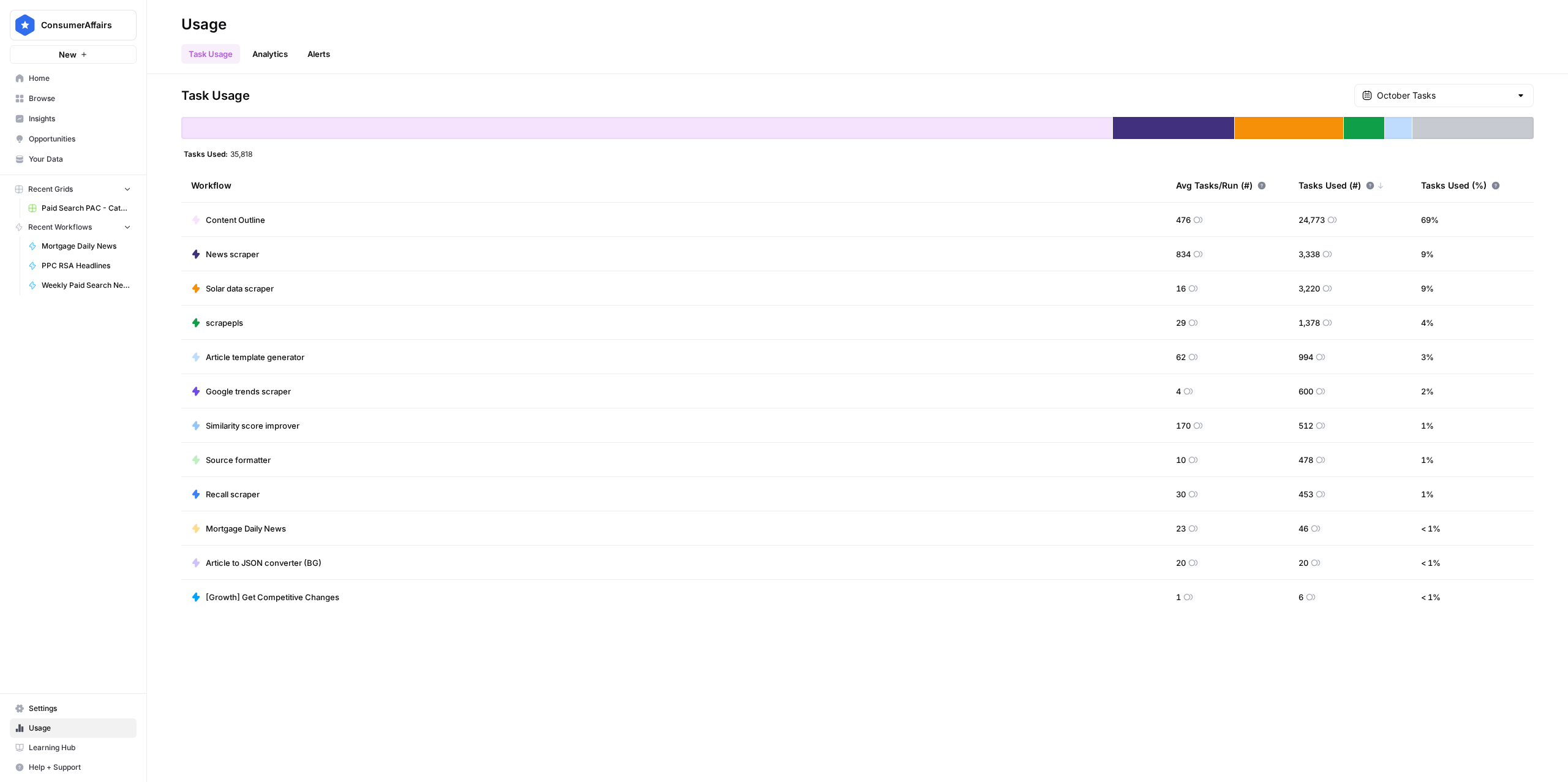
click at [24, 706] on link "Settings" at bounding box center [74, 708] width 127 height 20
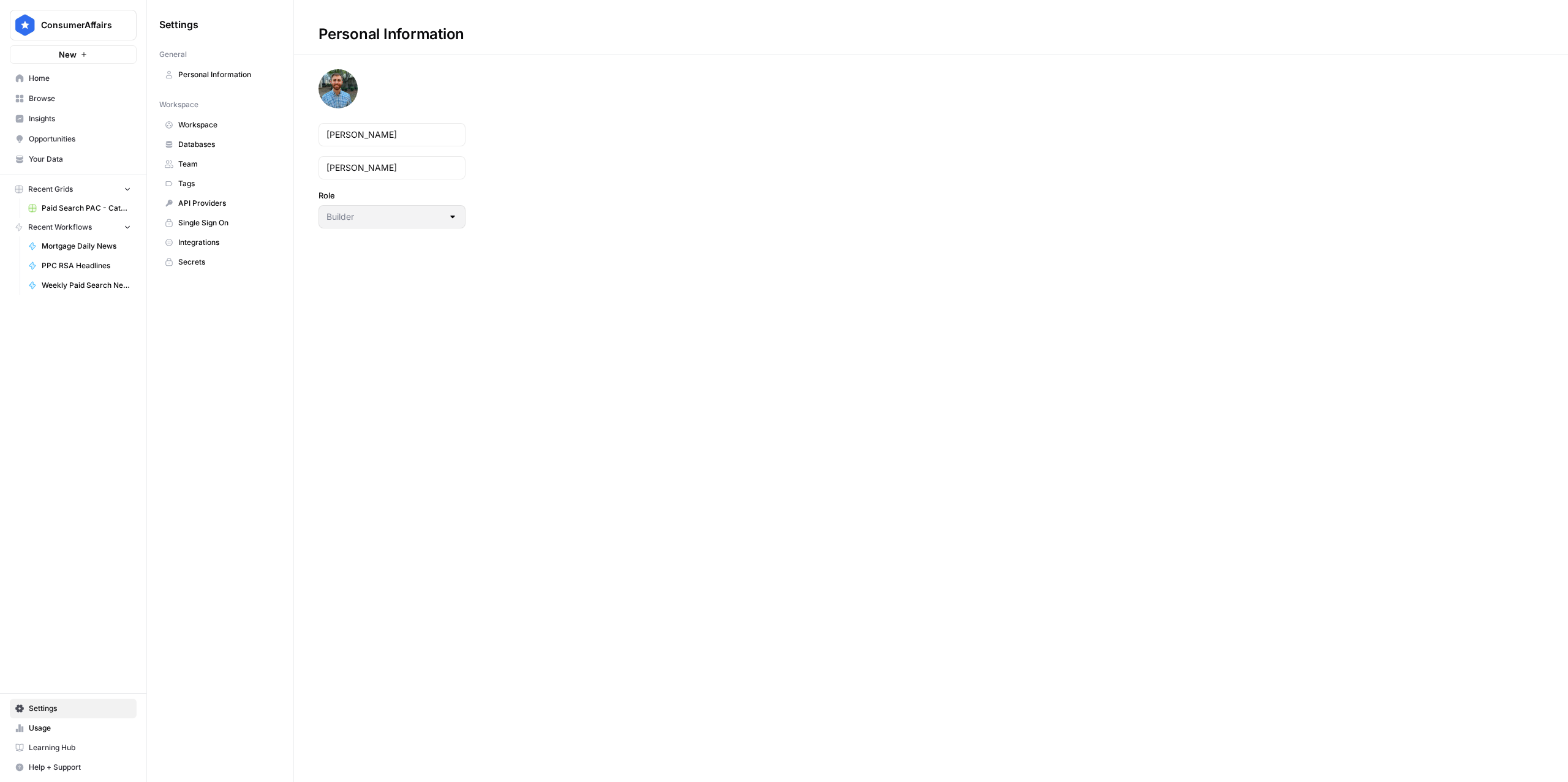
click at [46, 78] on span "Home" at bounding box center [80, 78] width 102 height 11
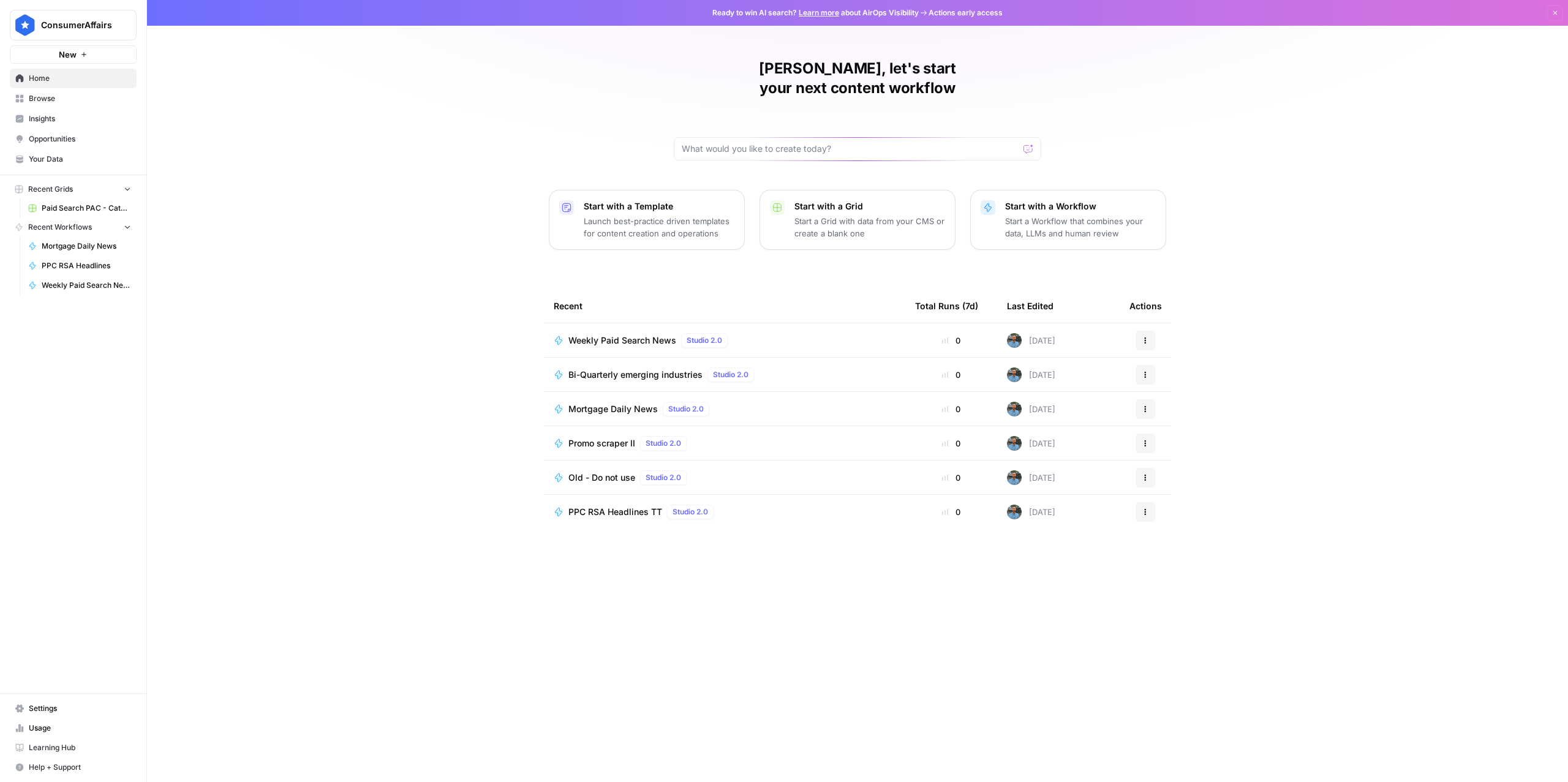
click at [603, 506] on span "PPC RSA Headlines TT" at bounding box center [615, 512] width 94 height 13
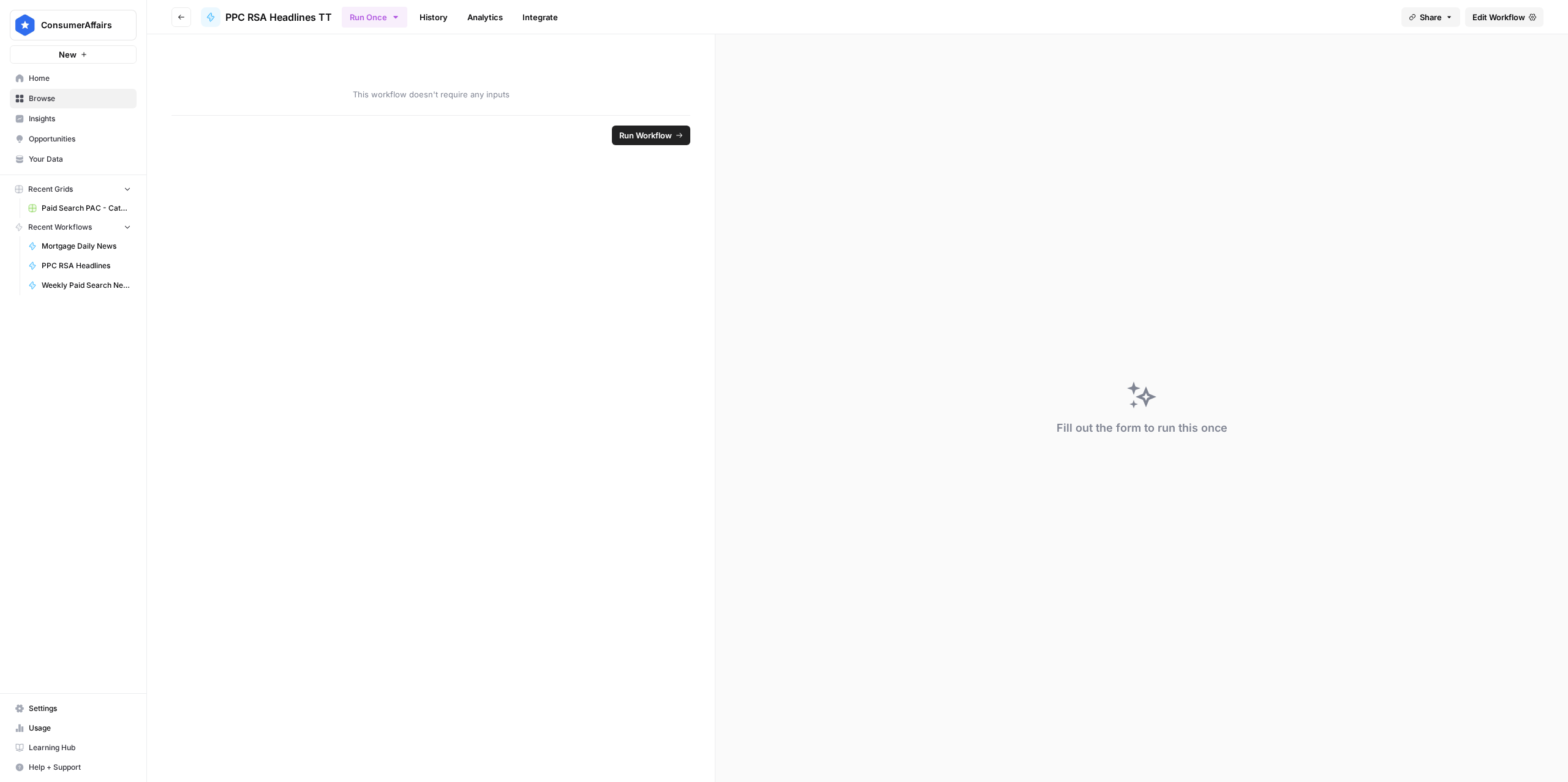
click at [1505, 16] on span "Edit Workflow" at bounding box center [1498, 17] width 52 height 13
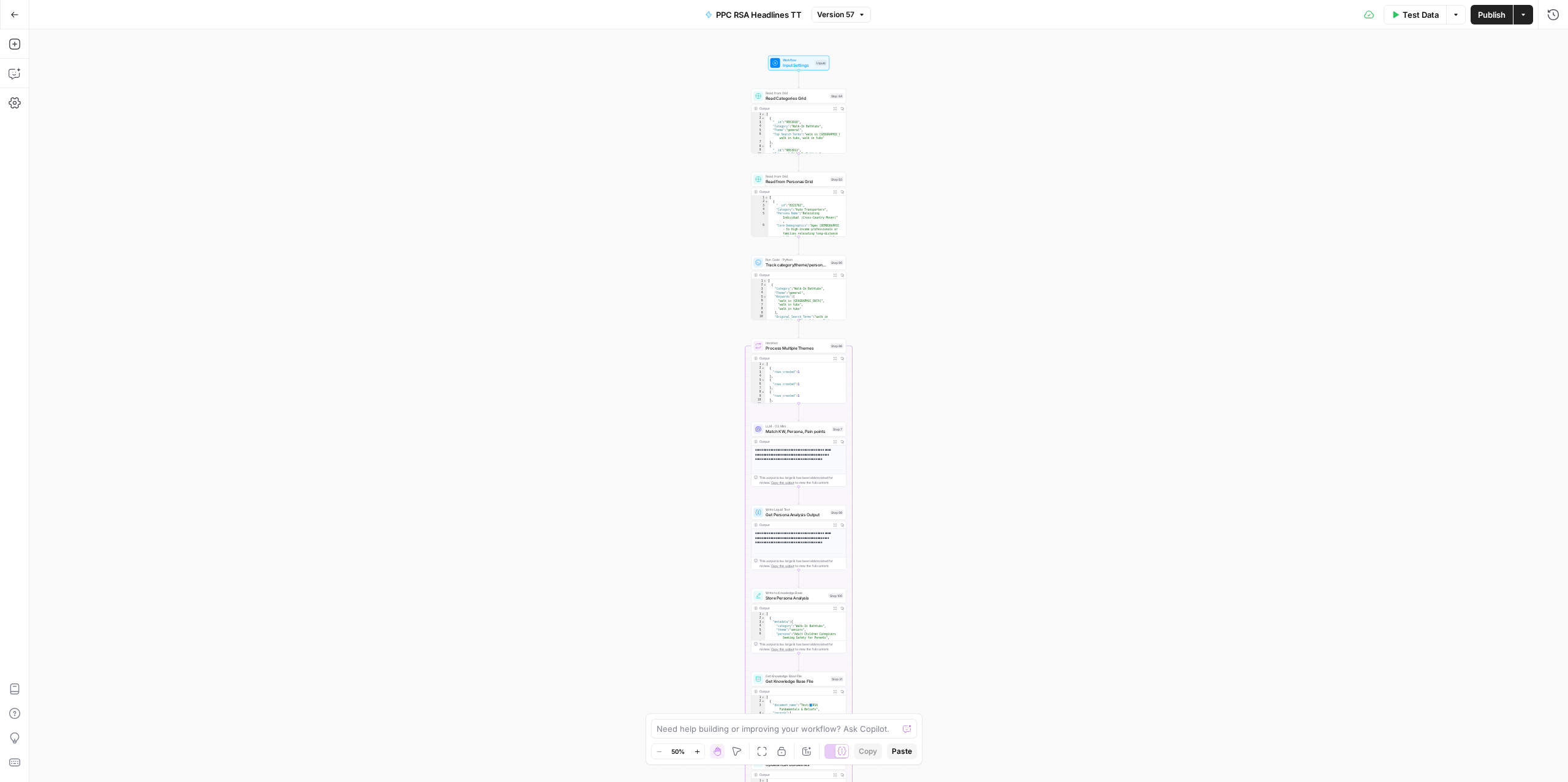
click at [20, 17] on button "Go Back" at bounding box center [15, 15] width 22 height 22
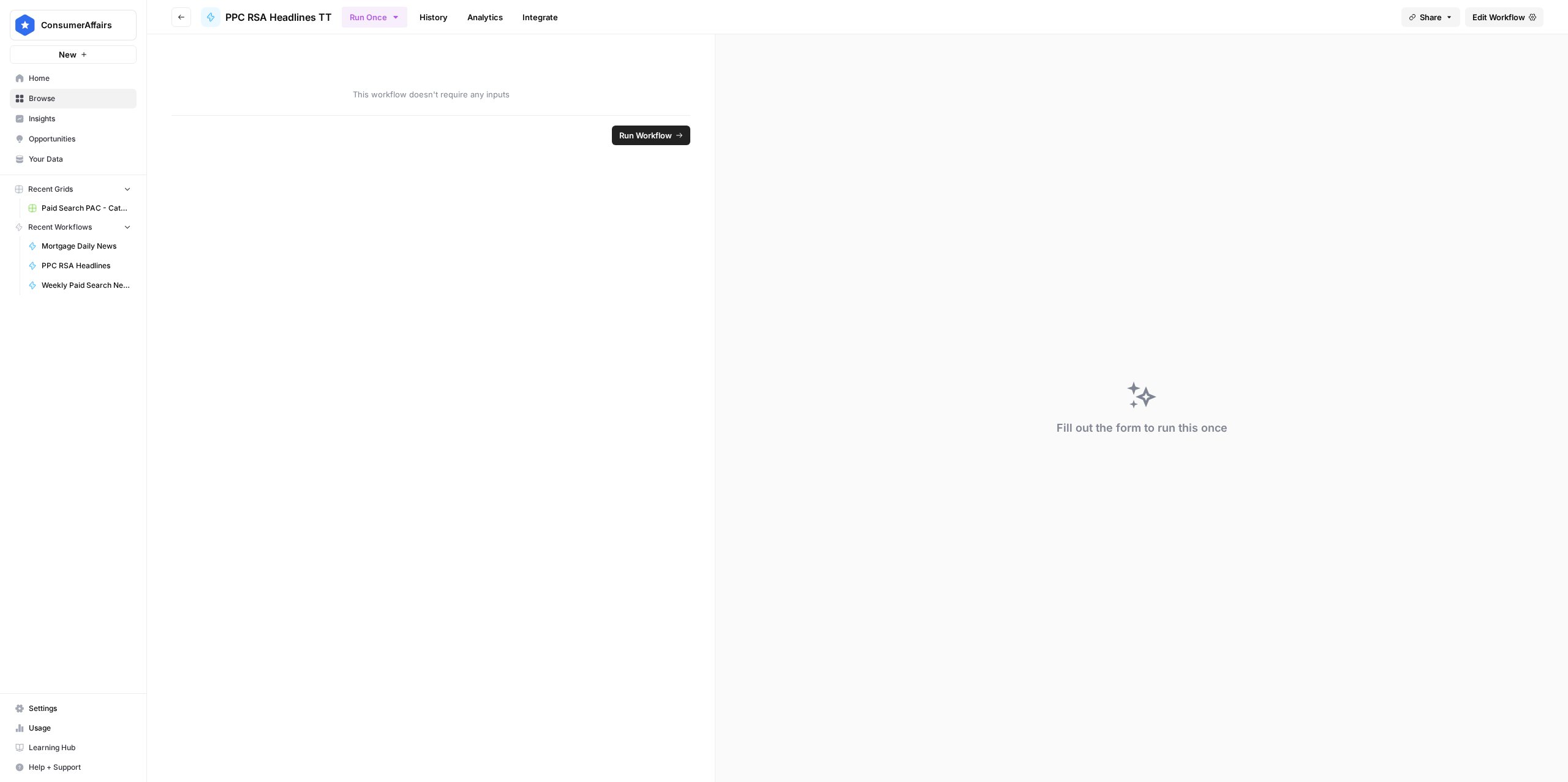
click at [1498, 20] on span "Edit Workflow" at bounding box center [1498, 17] width 52 height 13
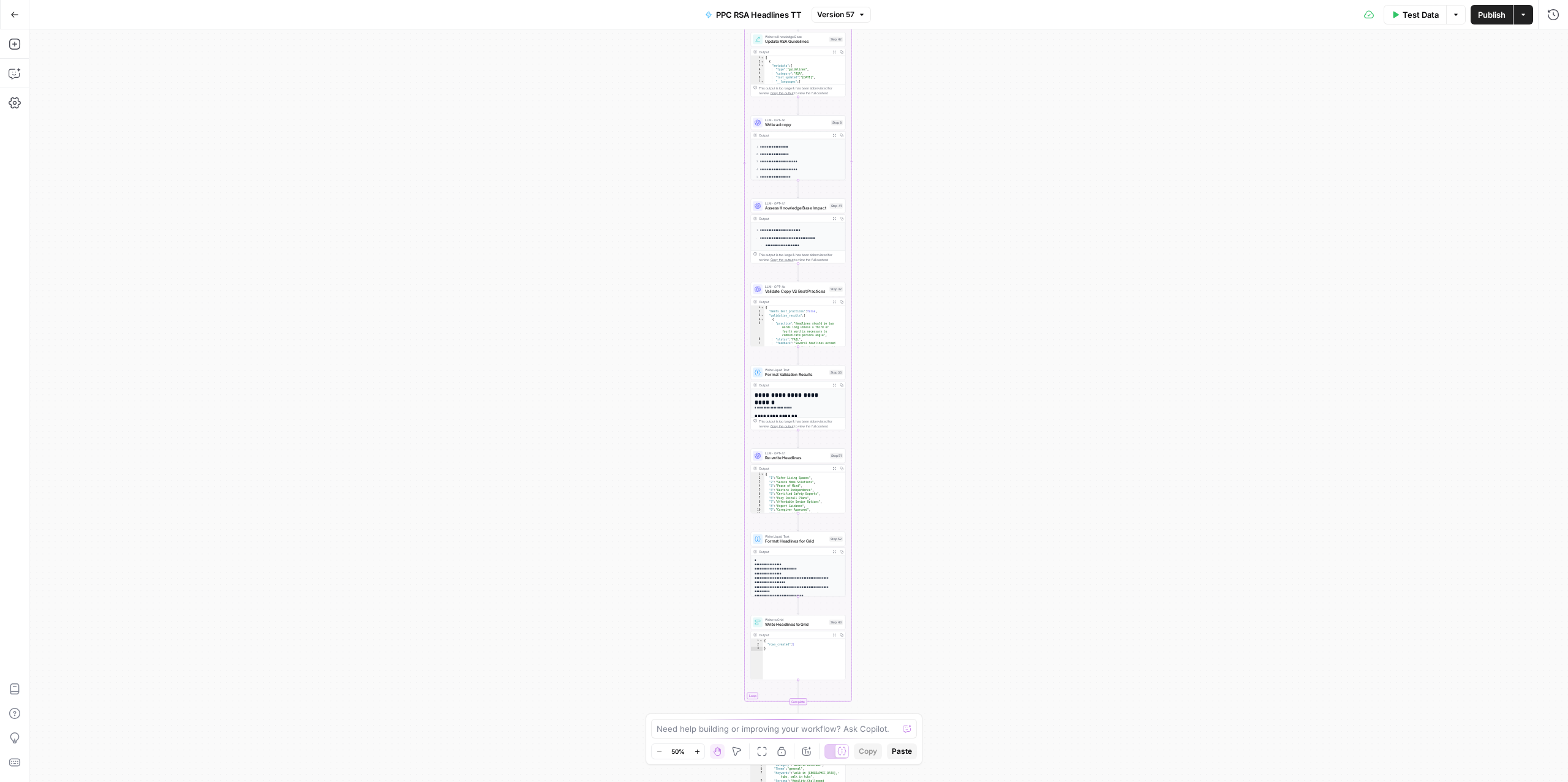
click at [7, 15] on button "Go Back" at bounding box center [15, 15] width 22 height 22
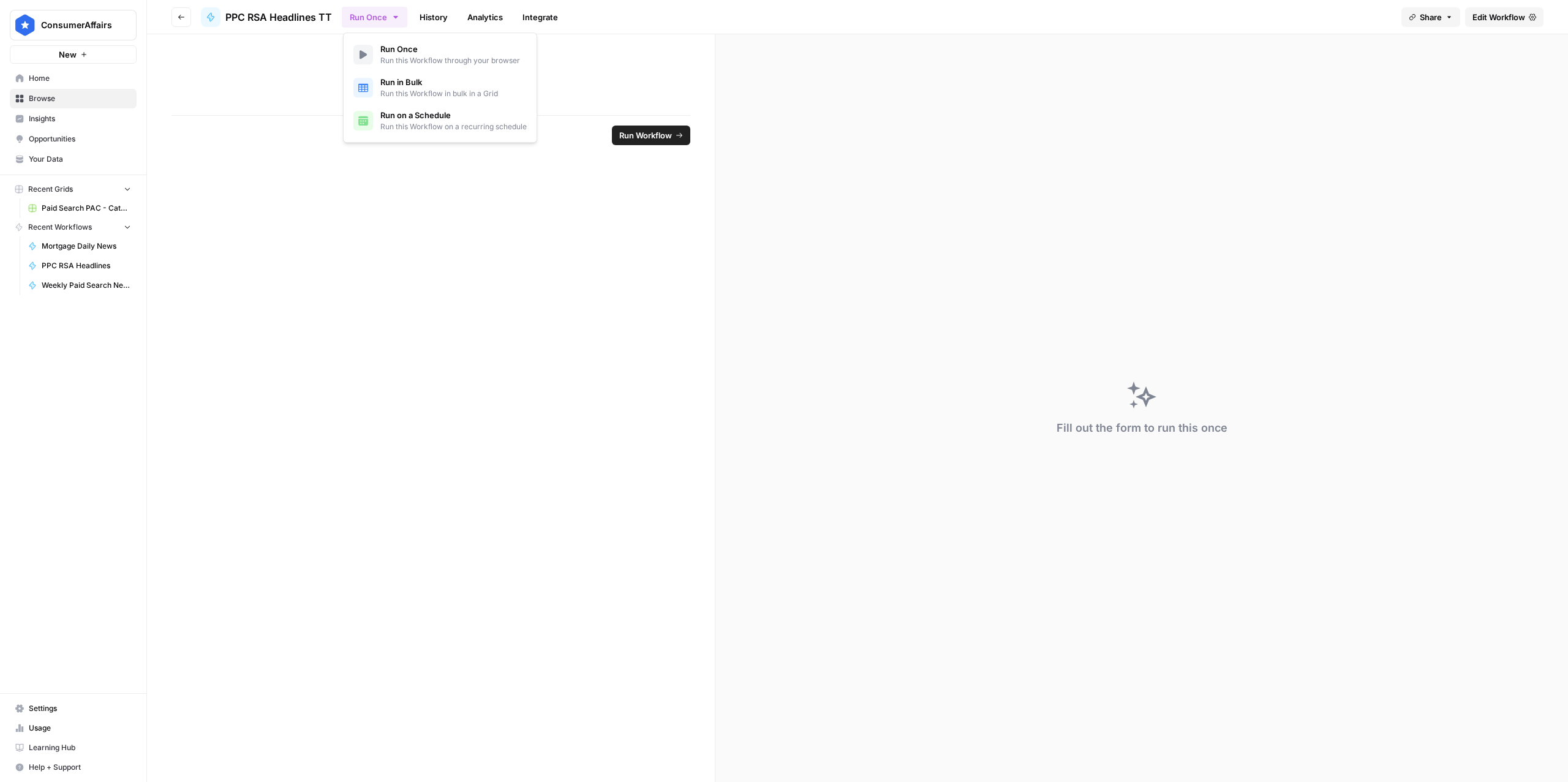
click at [401, 19] on button "Run Once" at bounding box center [375, 17] width 66 height 21
click at [225, 193] on form "This workflow doesn't require any inputs Run Workflow" at bounding box center [431, 409] width 568 height 748
click at [176, 15] on button "Go back" at bounding box center [181, 16] width 20 height 20
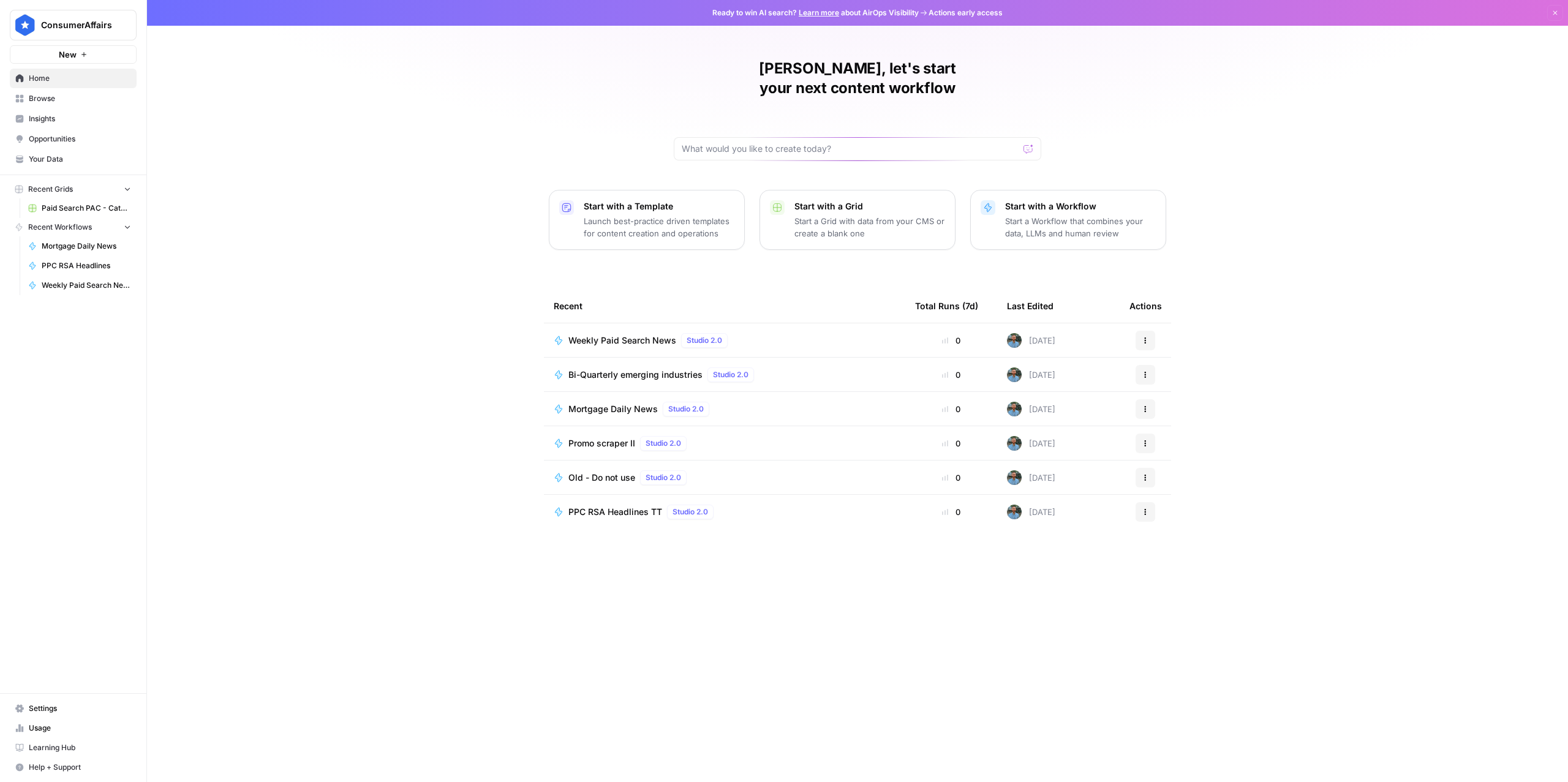
click at [1149, 503] on button "Actions" at bounding box center [1145, 512] width 20 height 20
click at [1172, 602] on span "Duplicate" at bounding box center [1208, 601] width 98 height 13
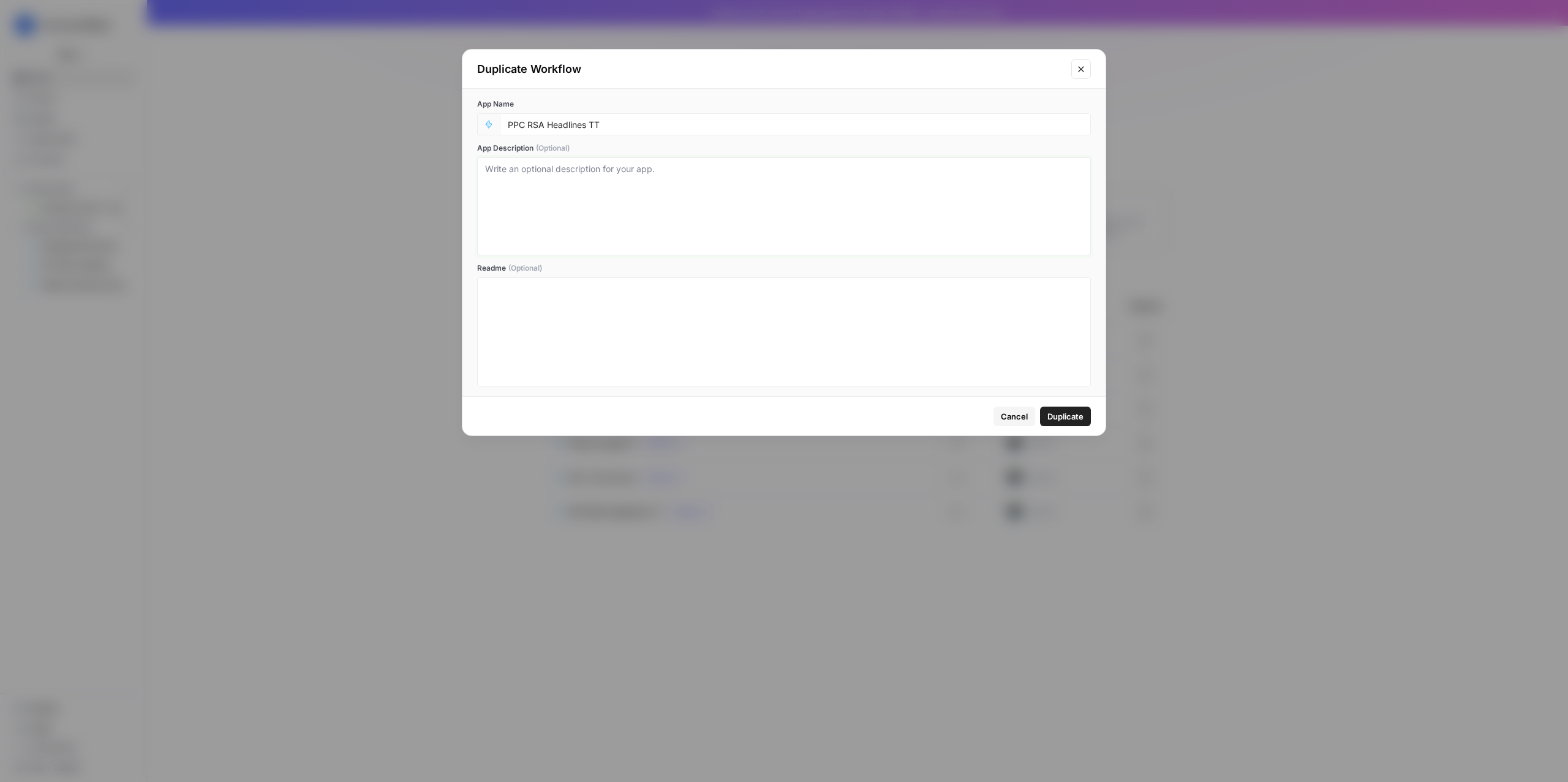
click at [549, 207] on textarea "App Description (Optional)" at bounding box center [784, 206] width 598 height 87
click at [617, 126] on input "PPC RSA Headlines TT" at bounding box center [795, 124] width 575 height 11
type input "PPC RSA Headlines 2025 Only"
click at [1063, 413] on span "Duplicate" at bounding box center [1065, 416] width 36 height 13
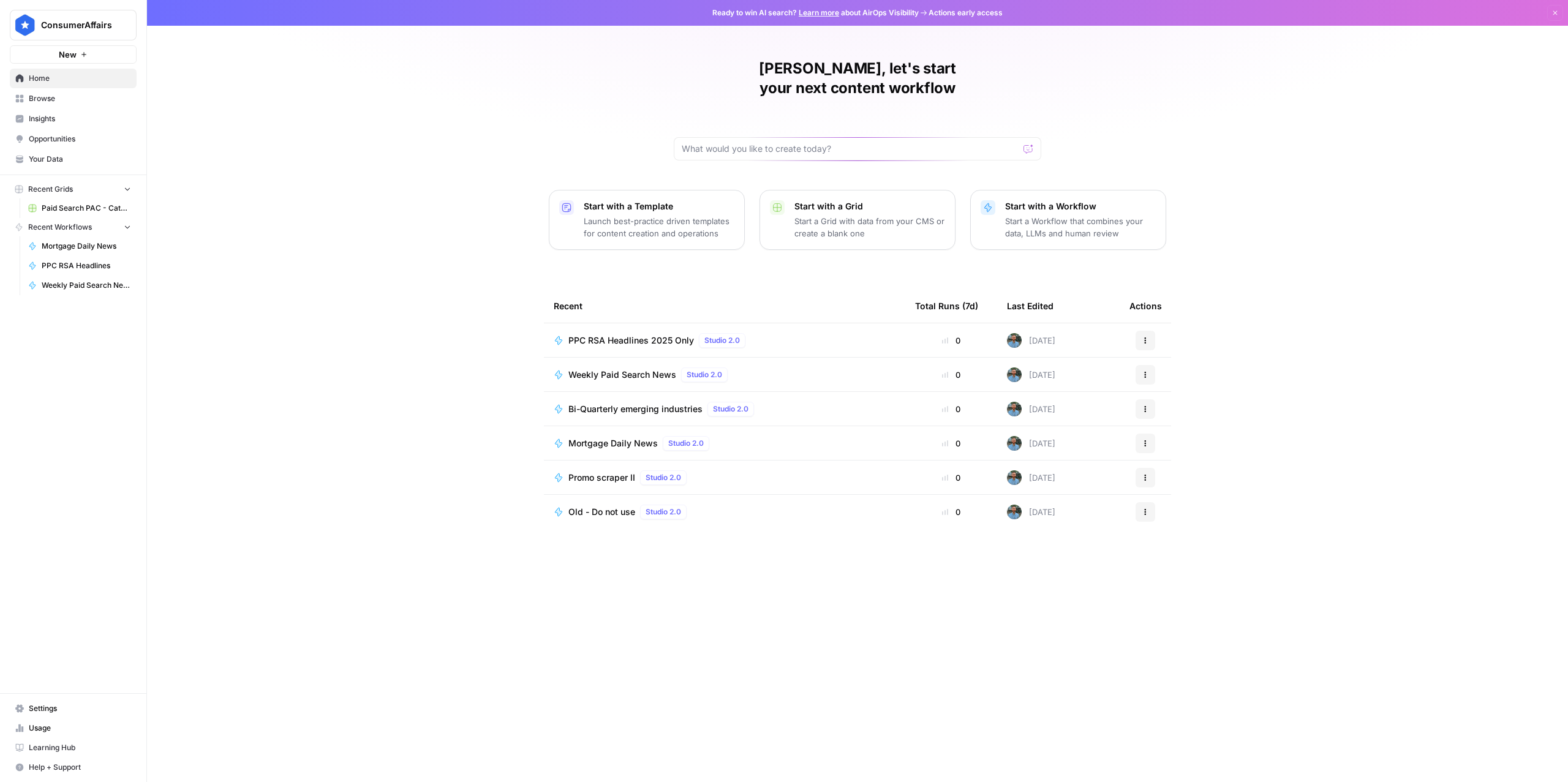
click at [655, 334] on span "PPC RSA Headlines 2025 Only" at bounding box center [631, 341] width 125 height 13
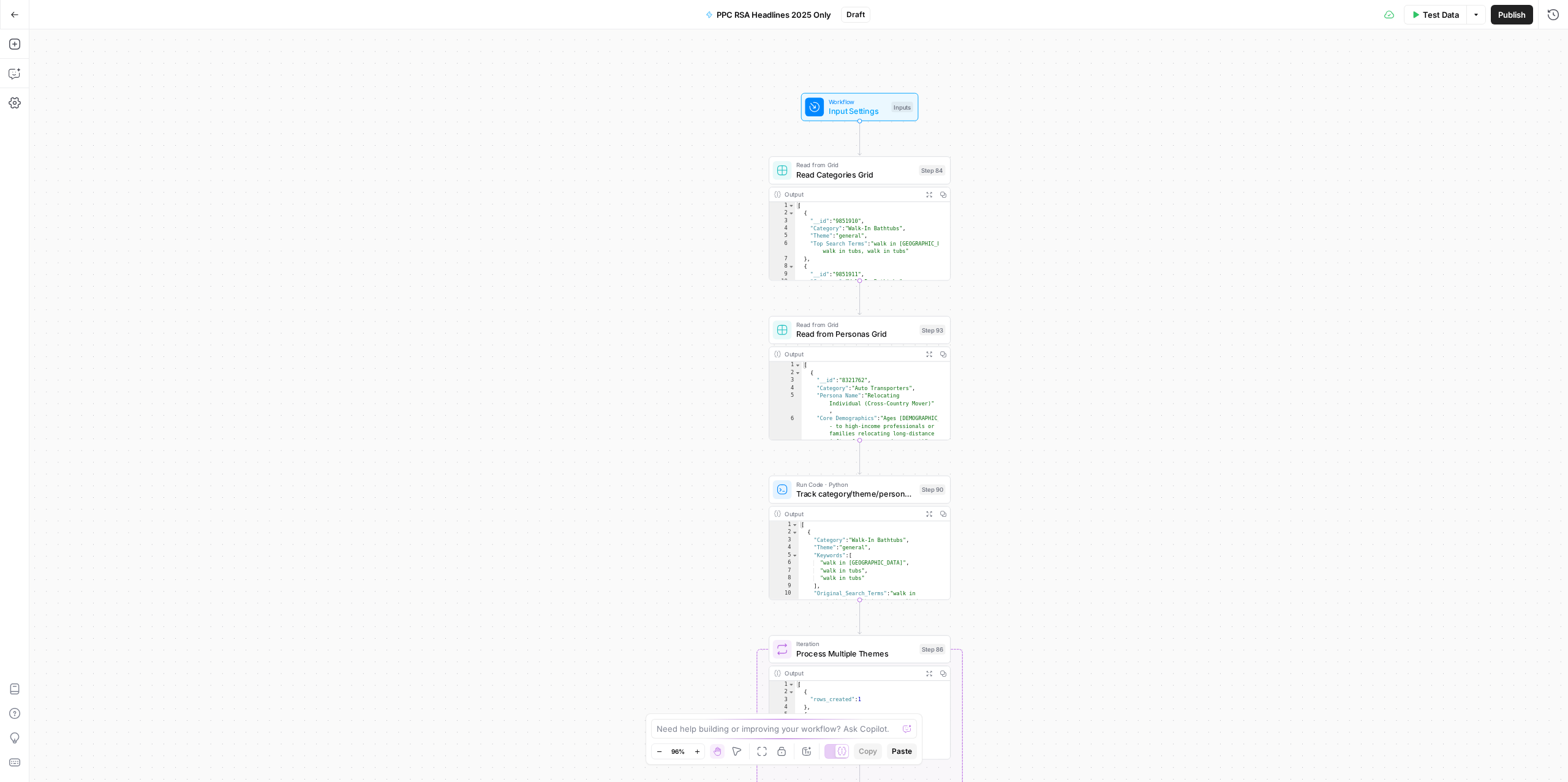
drag, startPoint x: 735, startPoint y: 330, endPoint x: 655, endPoint y: 337, distance: 80.3
click at [624, 305] on div "Workflow Input Settings Inputs Read from Grid Read Categories Grid Step 84 Outp…" at bounding box center [799, 406] width 1538 height 753
click at [836, 165] on span "Read from Grid" at bounding box center [854, 165] width 118 height 9
type input "Theme_KW"
type input "Paid Search PAC - Categories"
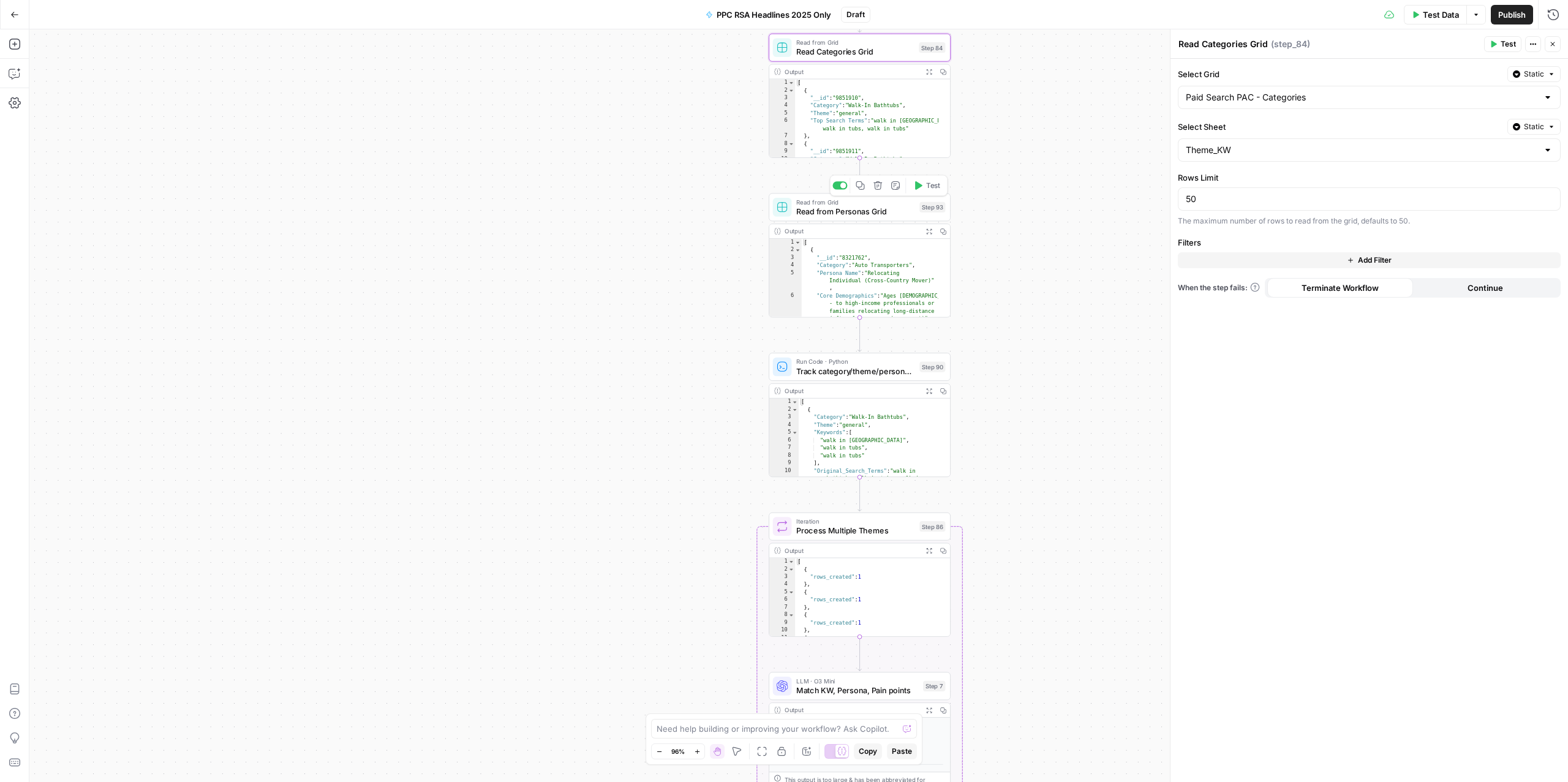
click at [831, 210] on span "Read from Personas Grid" at bounding box center [855, 211] width 119 height 12
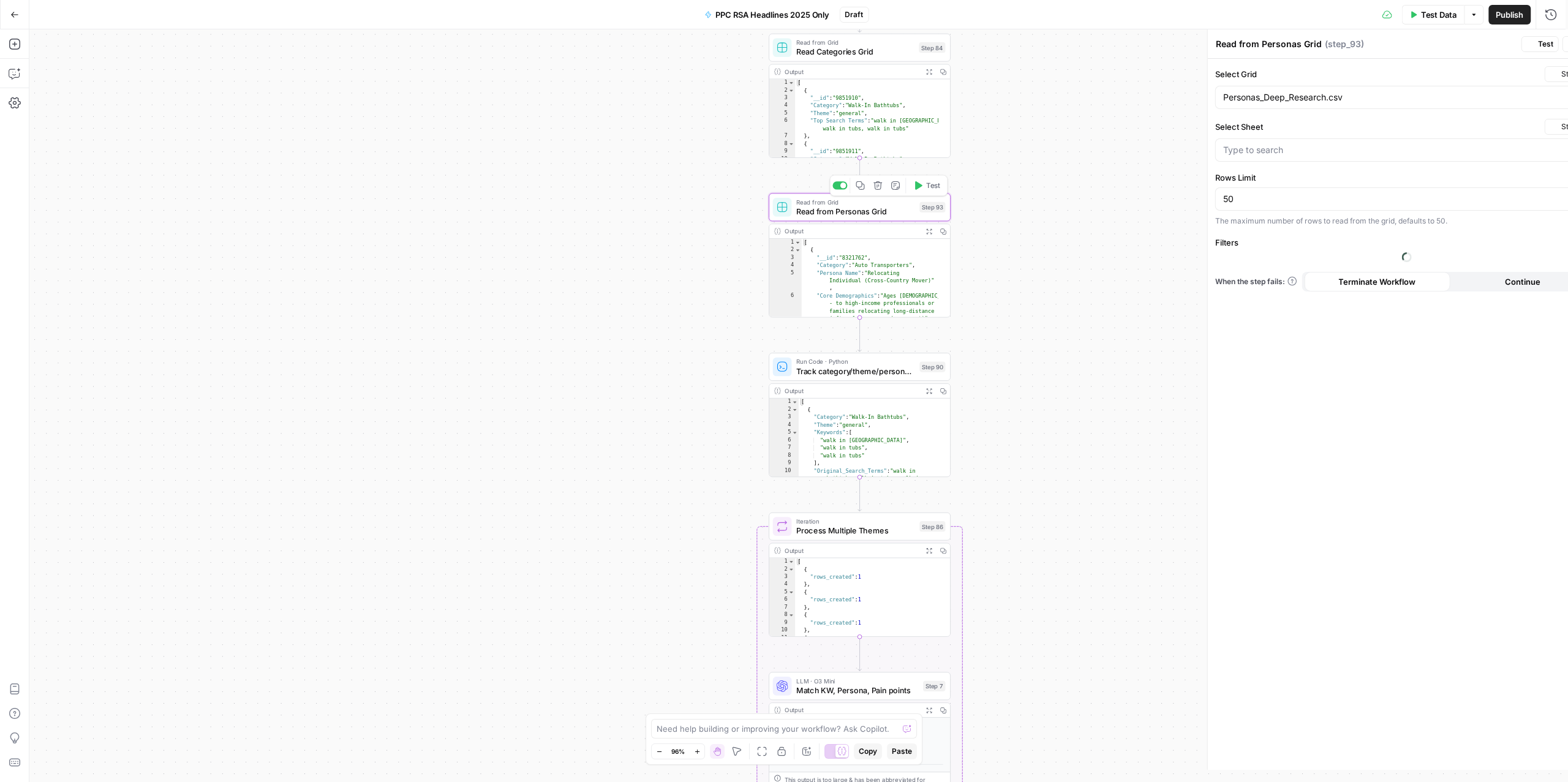
type input "deep_research.csv"
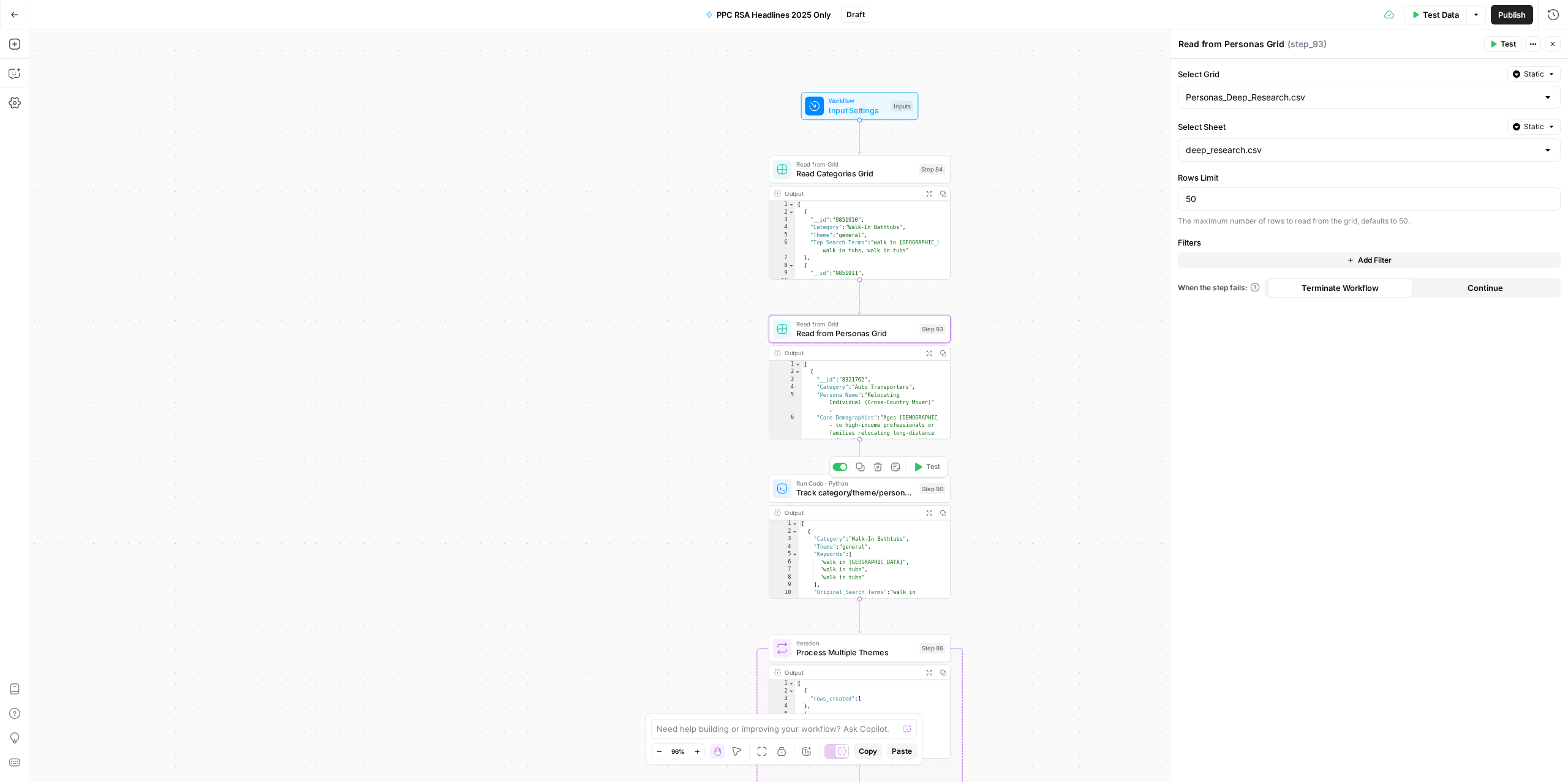
click at [819, 501] on div "Run Code · Python Track category/theme/persona combos Step 90 Copy step Delete …" at bounding box center [859, 489] width 182 height 28
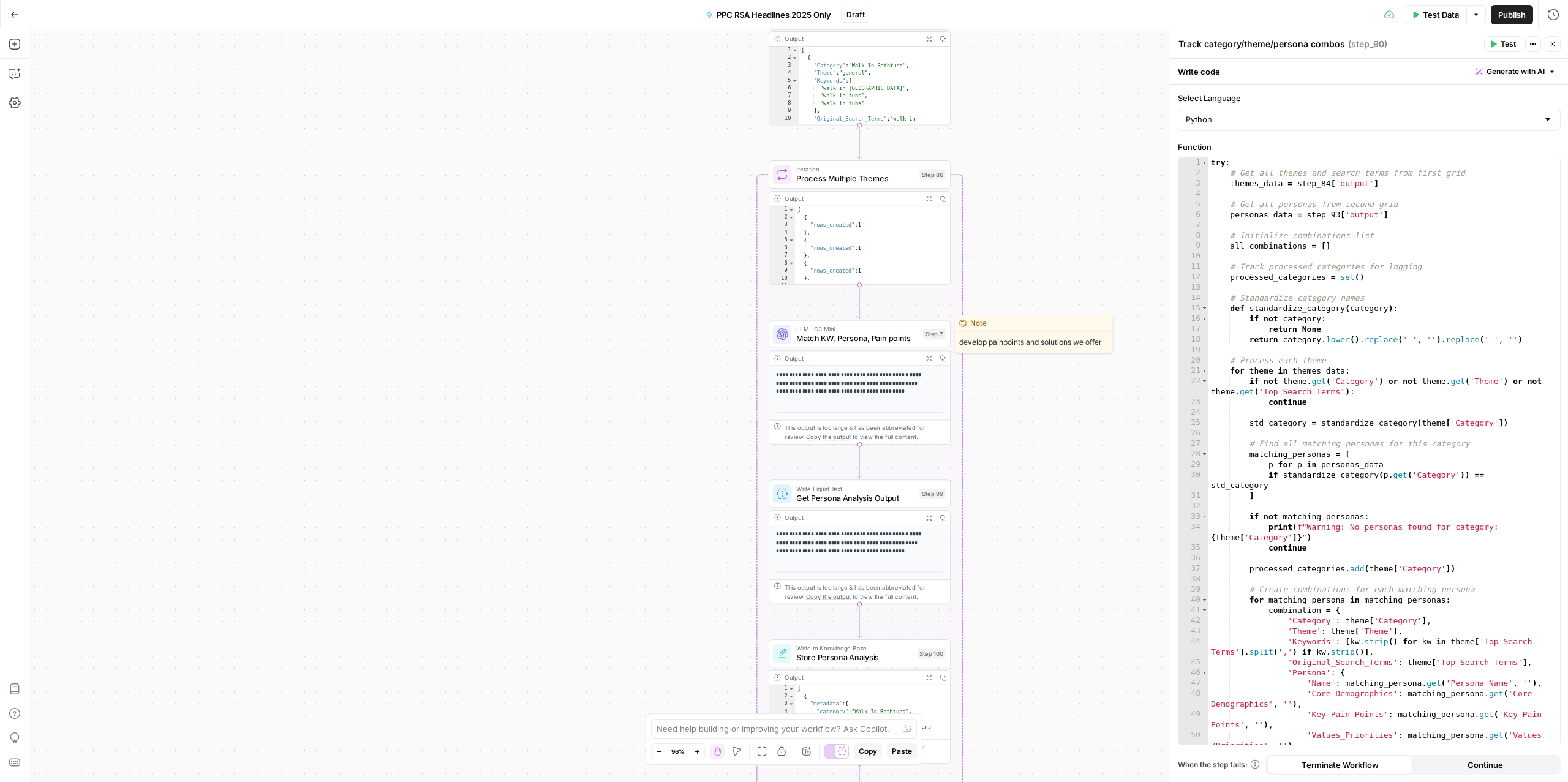
click at [825, 336] on span "Match KW, Persona, Pain points" at bounding box center [857, 338] width 122 height 12
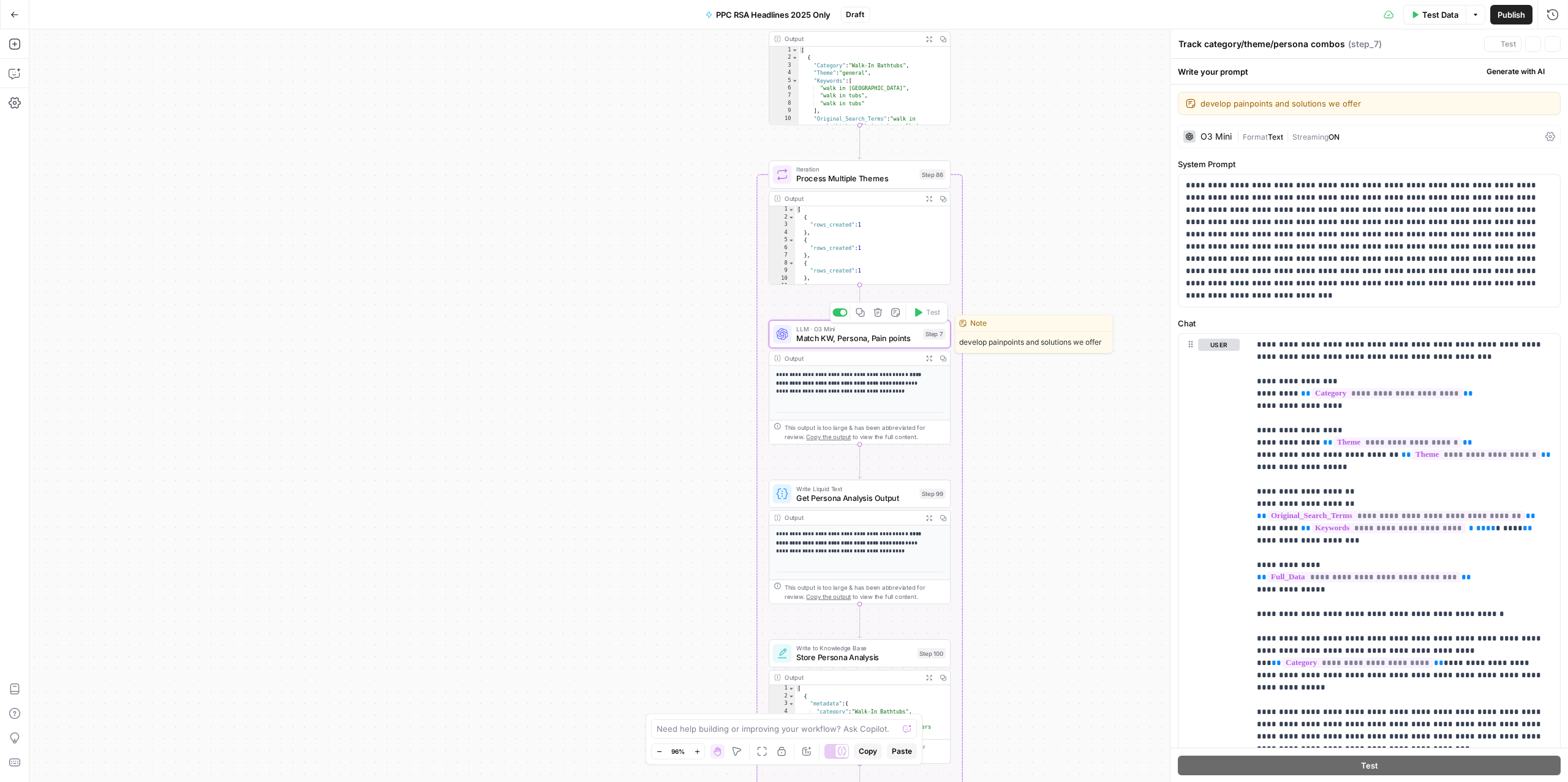
type textarea "Match KW, Persona, Pain points"
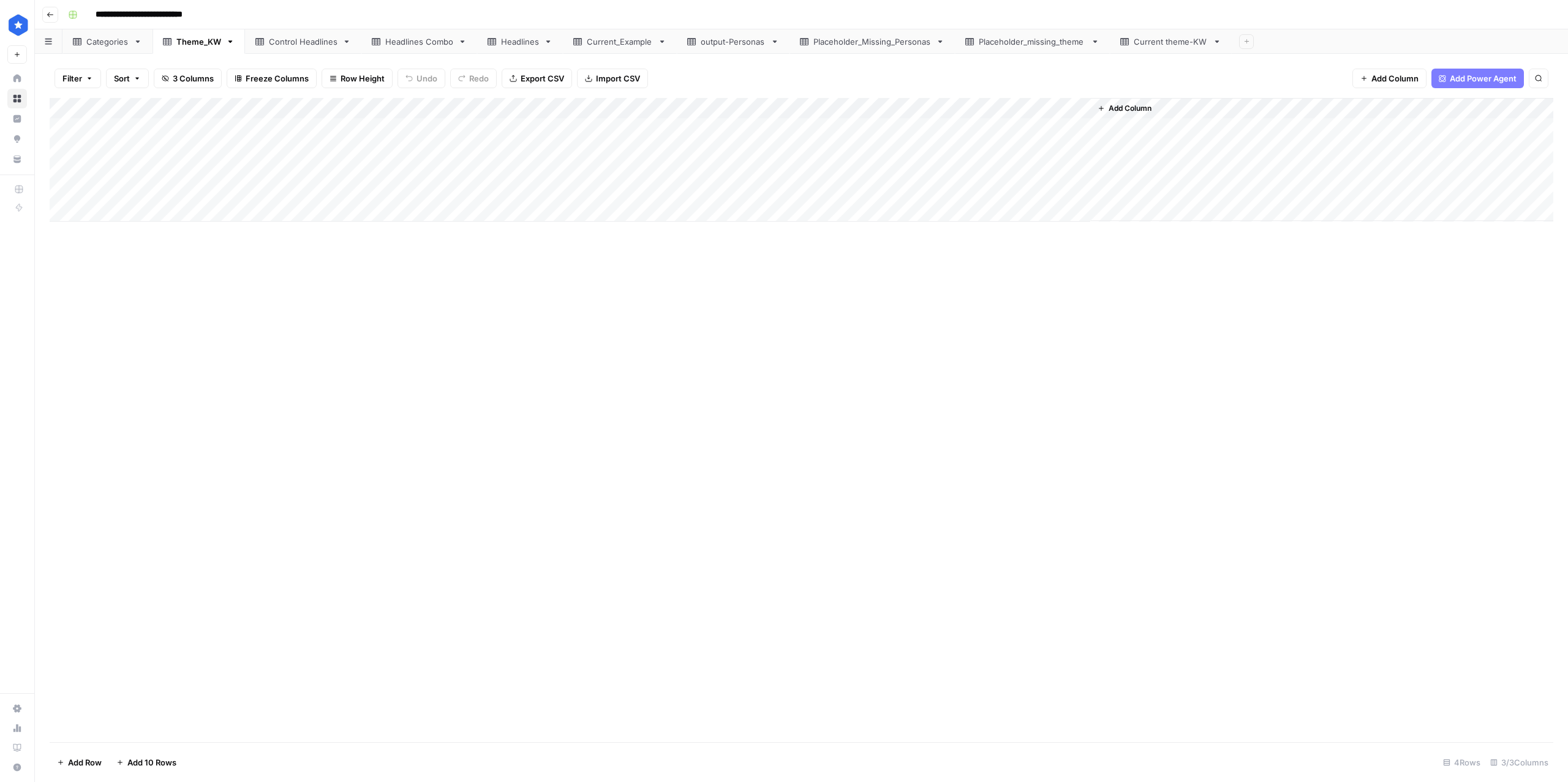
click at [302, 48] on link "Control Headlines" at bounding box center [303, 41] width 117 height 24
click at [413, 45] on div "Headlines Combo" at bounding box center [419, 41] width 68 height 13
